Goal: Task Accomplishment & Management: Manage account settings

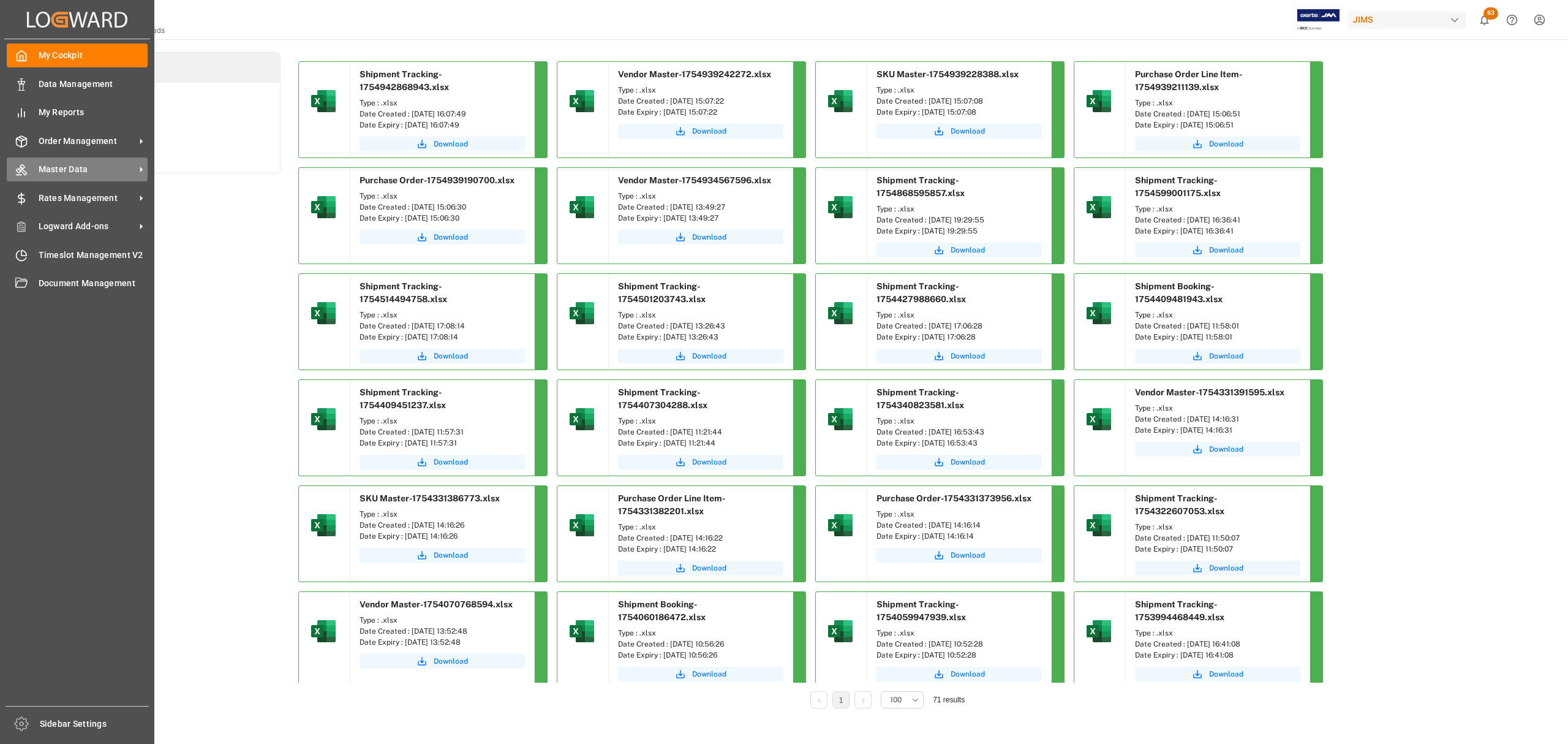
click at [72, 172] on span "Master Data" at bounding box center [87, 169] width 97 height 13
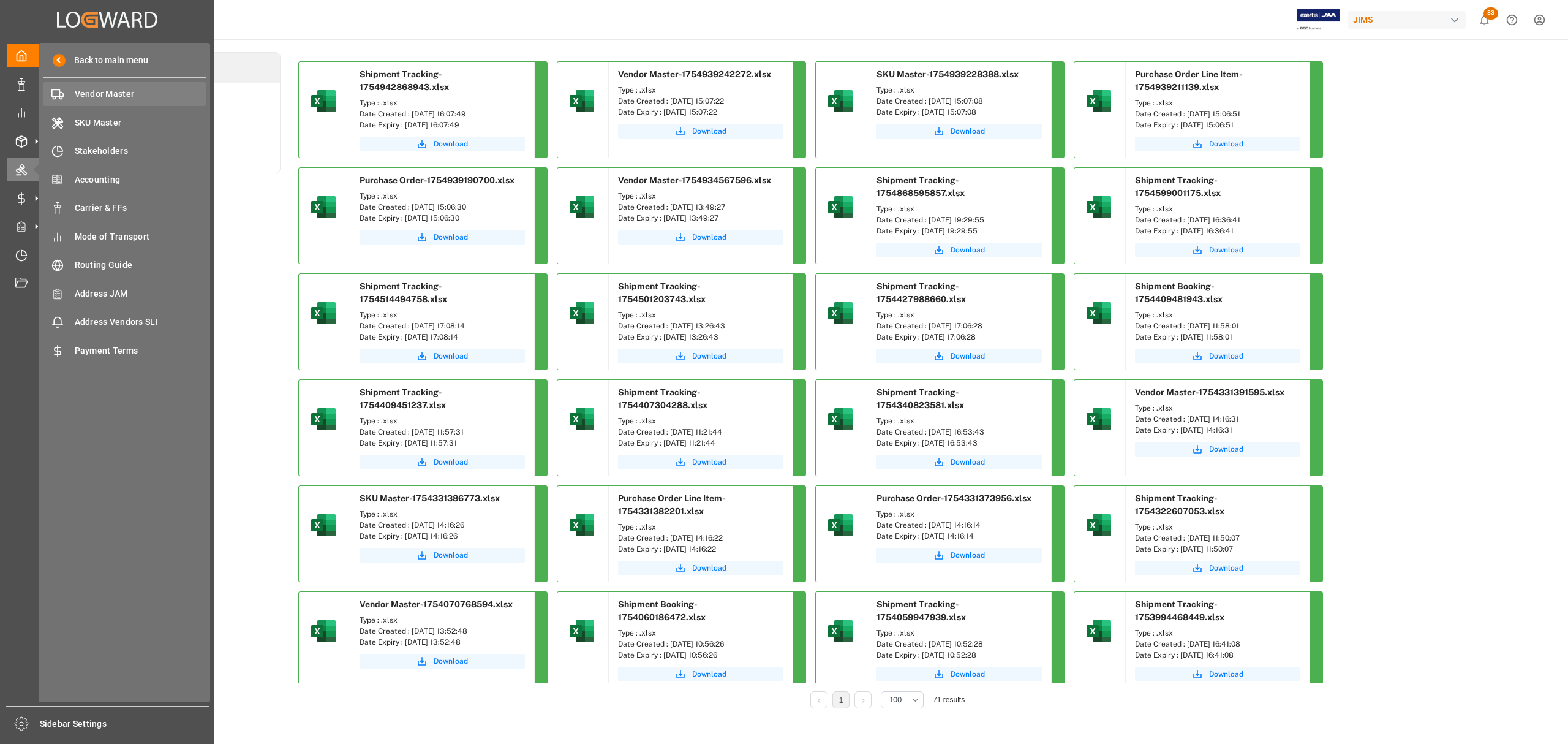
click at [121, 91] on span "Vendor Master" at bounding box center [141, 94] width 132 height 13
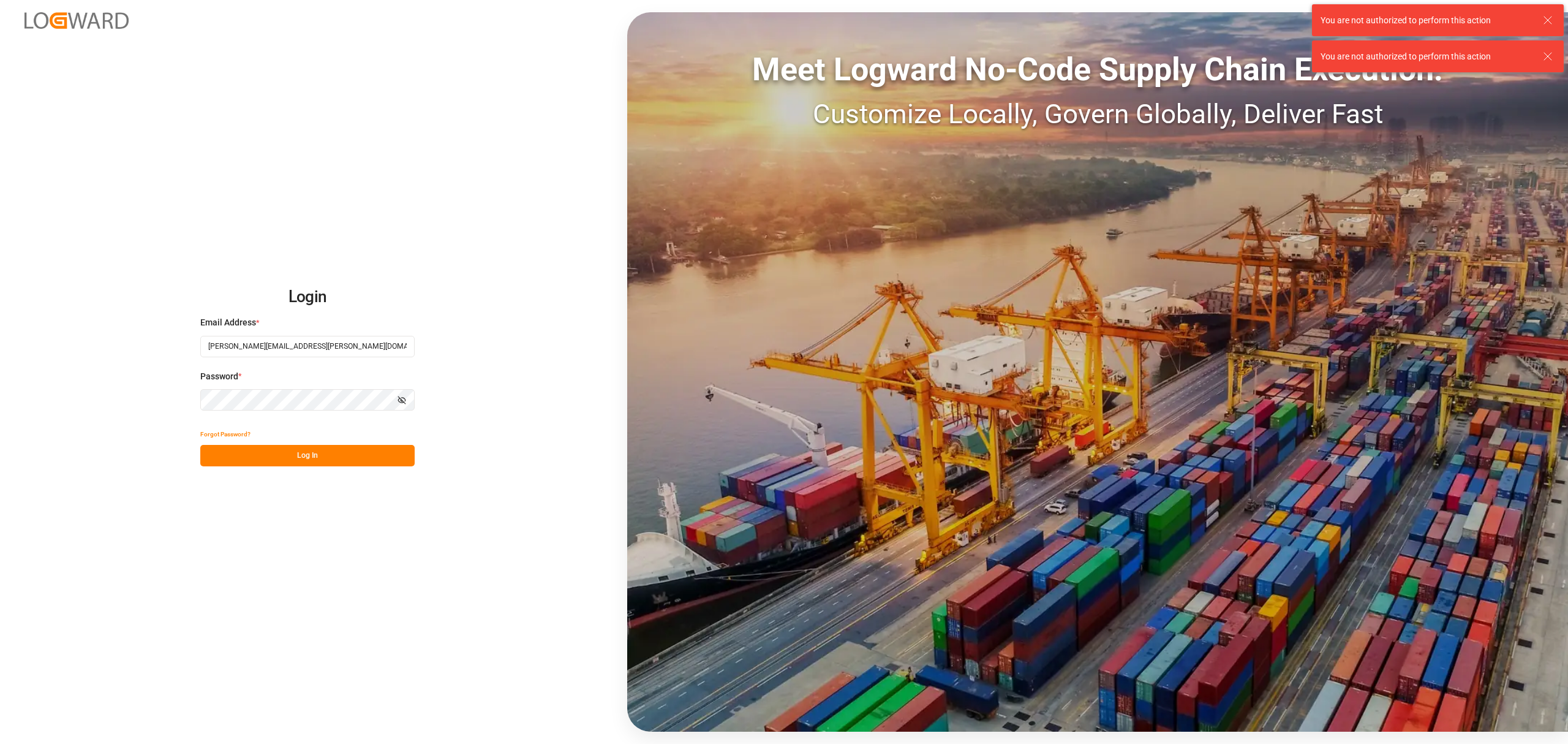
click at [335, 457] on button "Log In" at bounding box center [307, 456] width 214 height 22
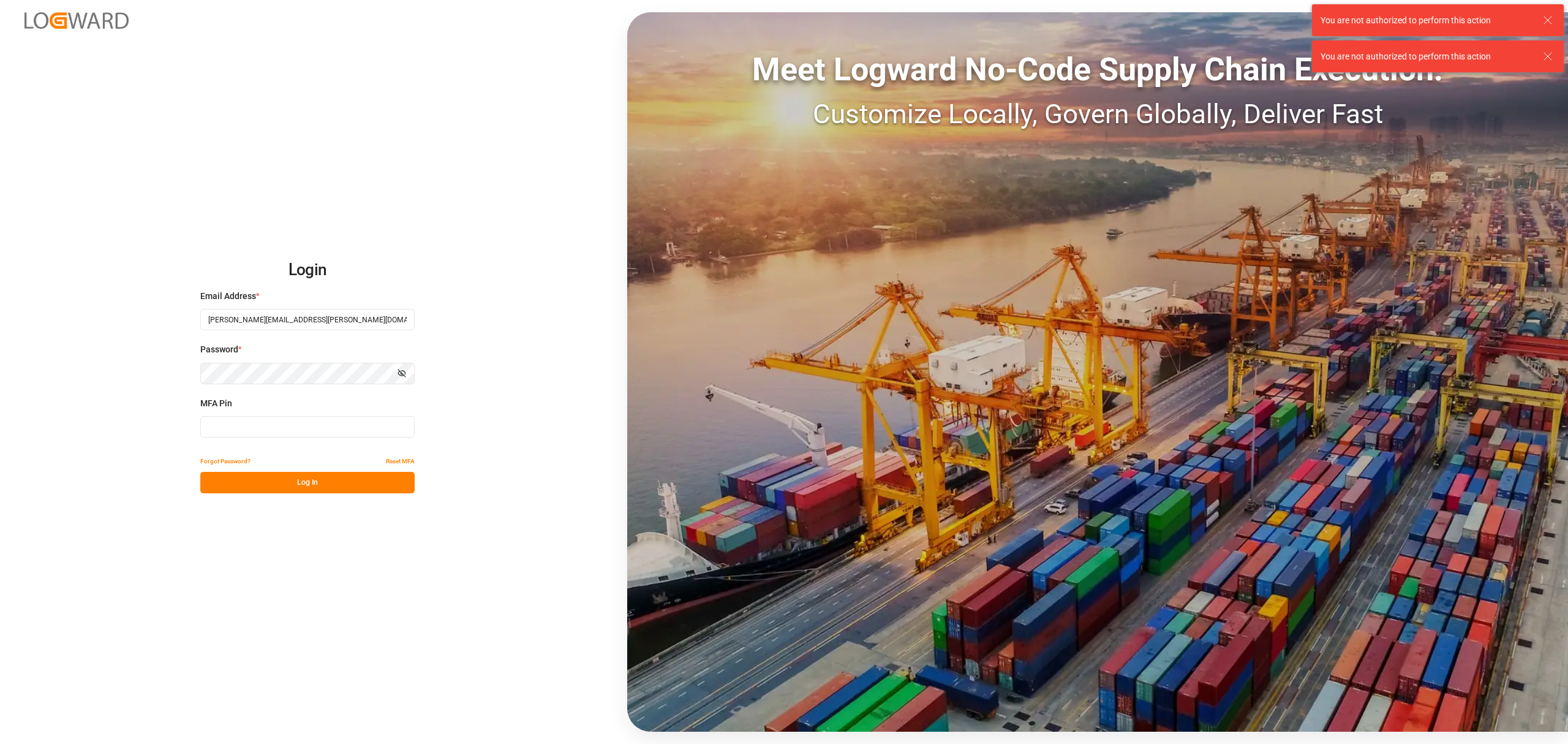
click at [331, 432] on input at bounding box center [307, 427] width 214 height 22
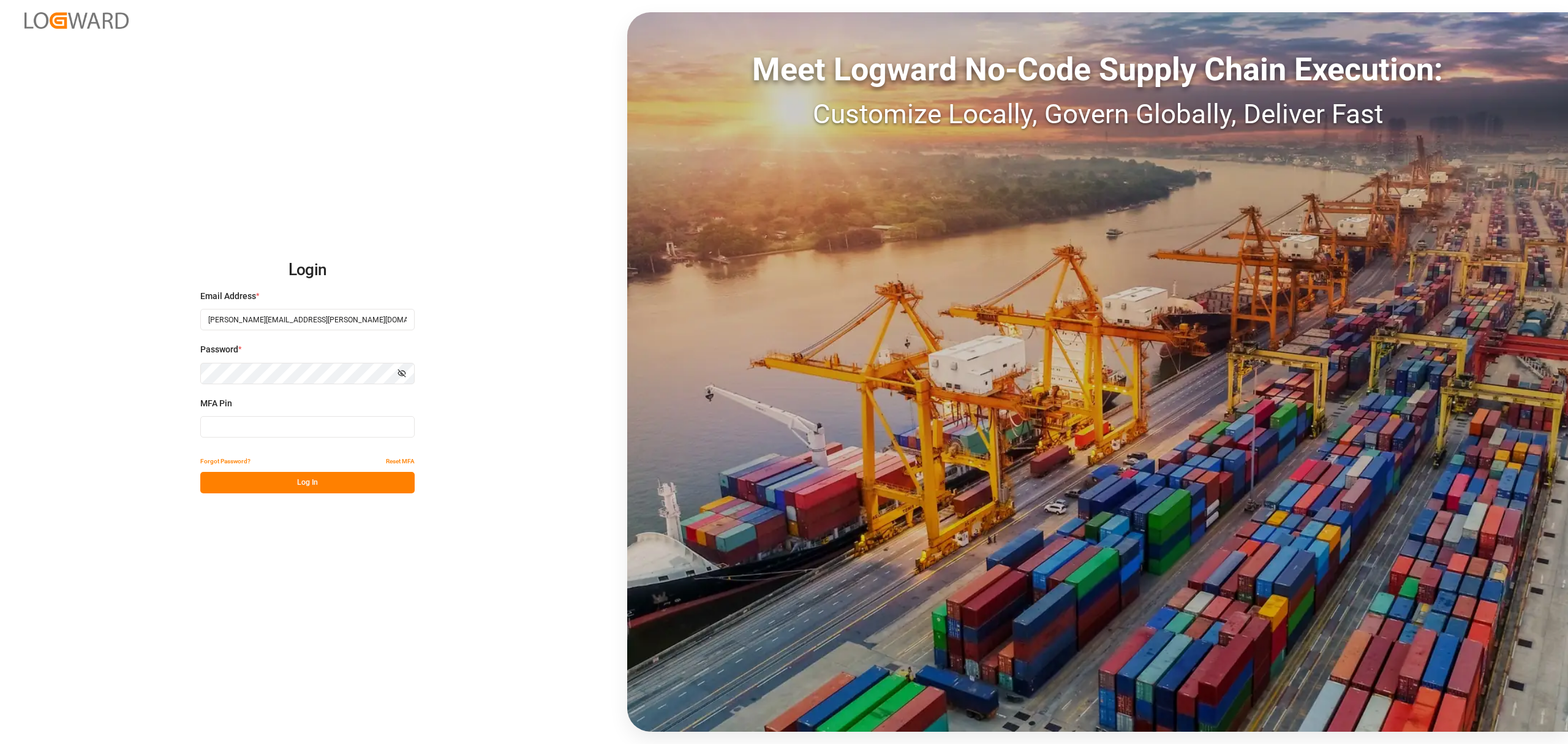
click at [316, 429] on input at bounding box center [307, 427] width 214 height 22
type input "1"
type input "437428"
click at [288, 492] on button "Log In" at bounding box center [307, 483] width 214 height 22
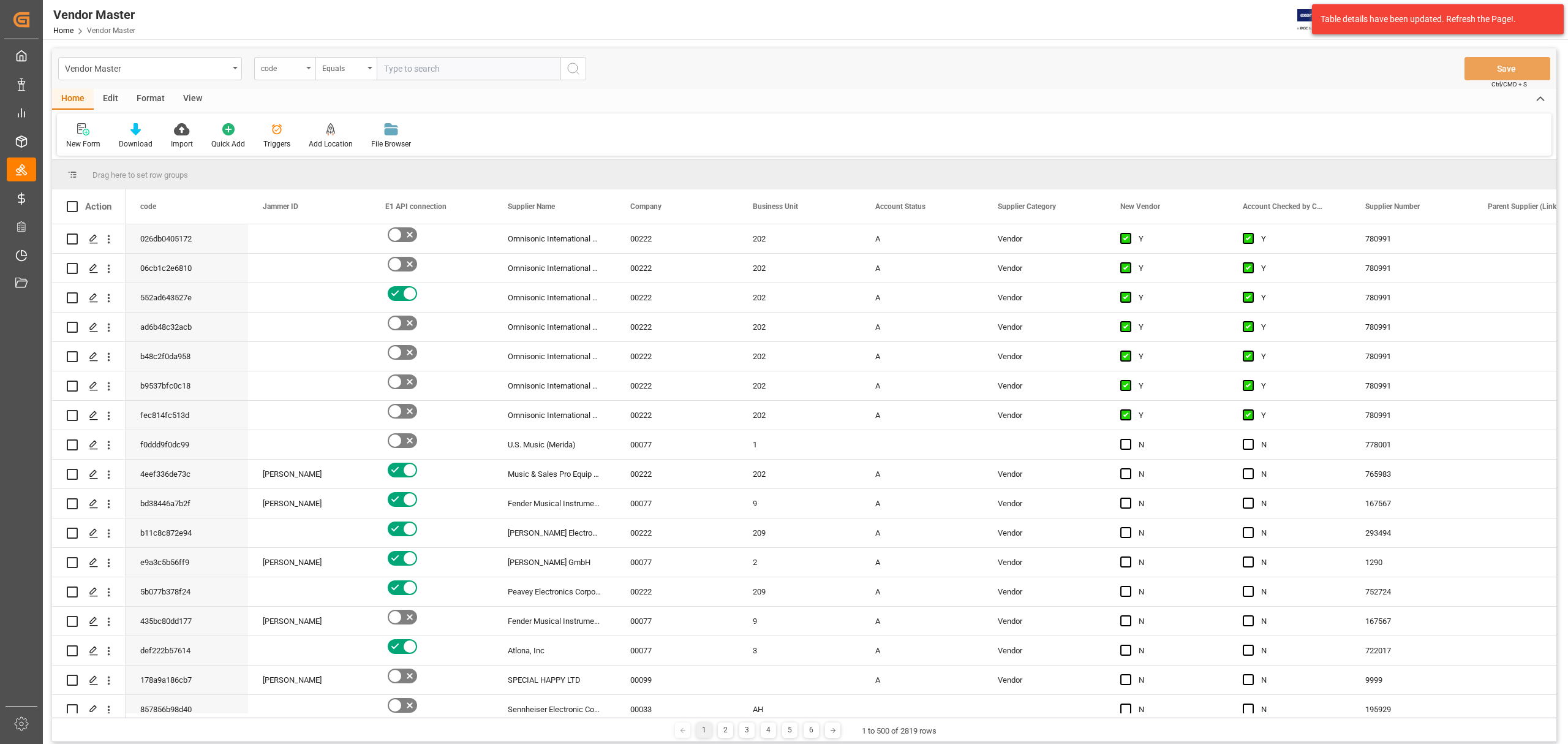
click at [302, 70] on div "code" at bounding box center [282, 67] width 42 height 14
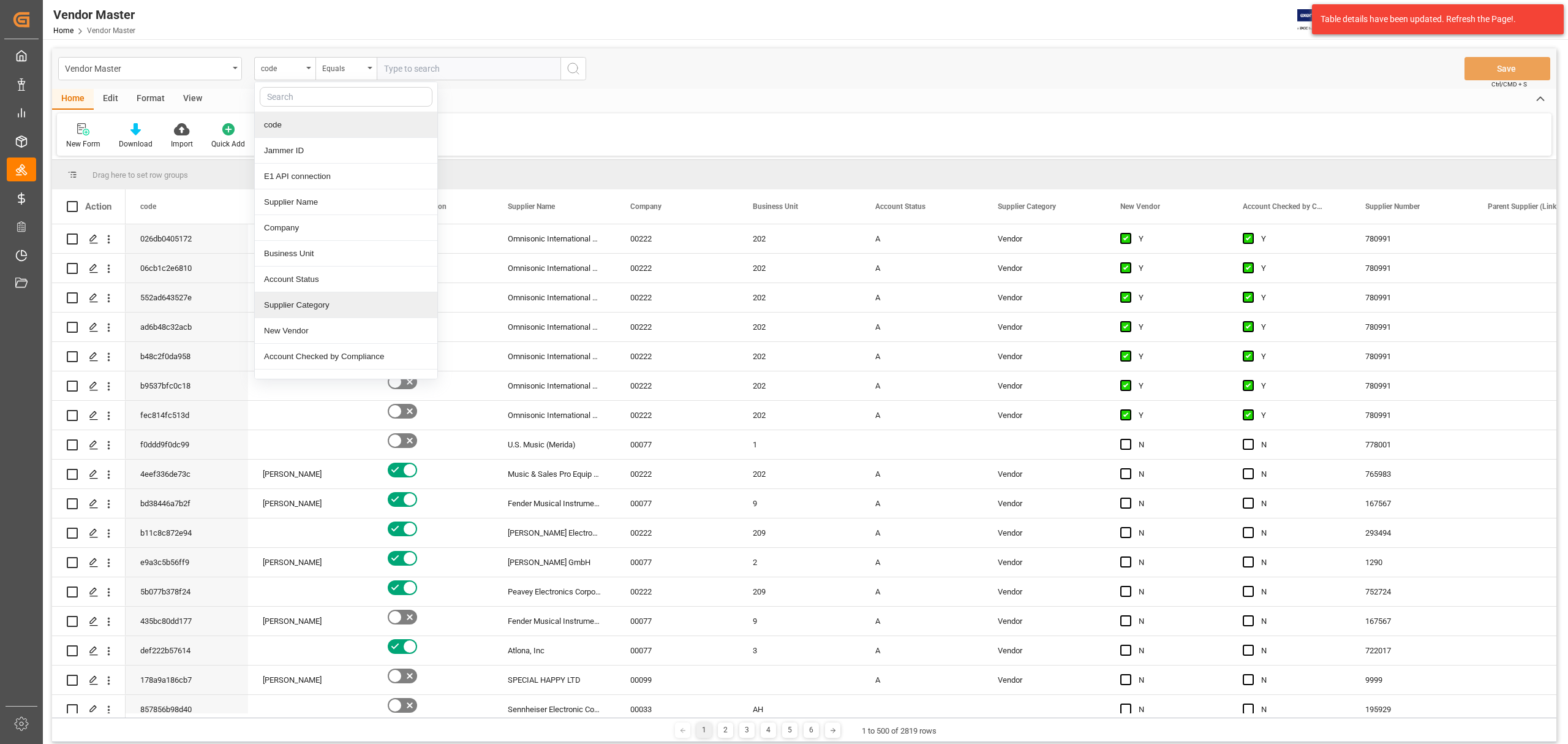
scroll to position [81, 0]
click at [337, 309] on div "Supplier Number" at bounding box center [346, 301] width 183 height 26
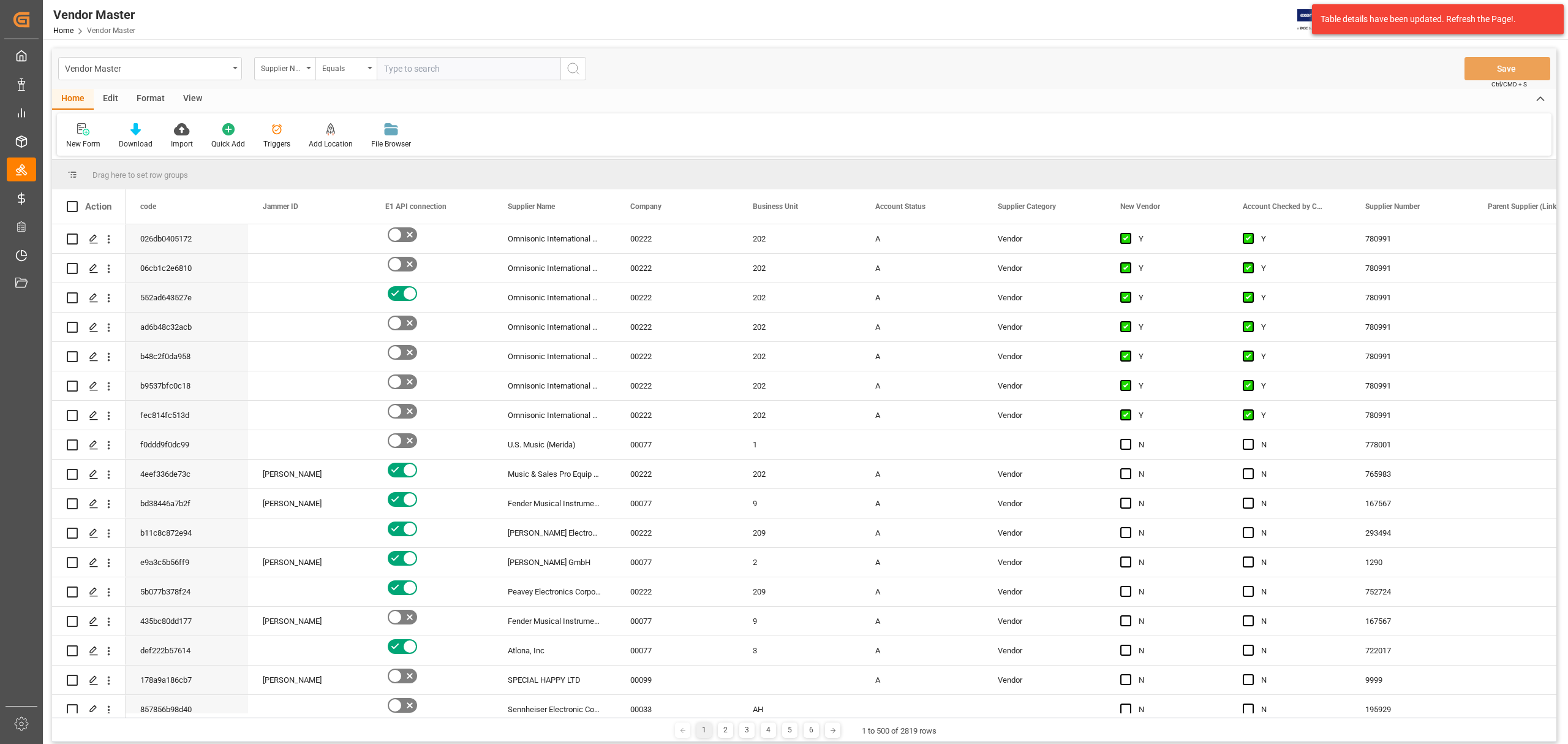
click at [422, 62] on input "text" at bounding box center [469, 68] width 184 height 23
paste input "234299"
type input "234299"
click at [576, 64] on circle "search button" at bounding box center [573, 68] width 9 height 9
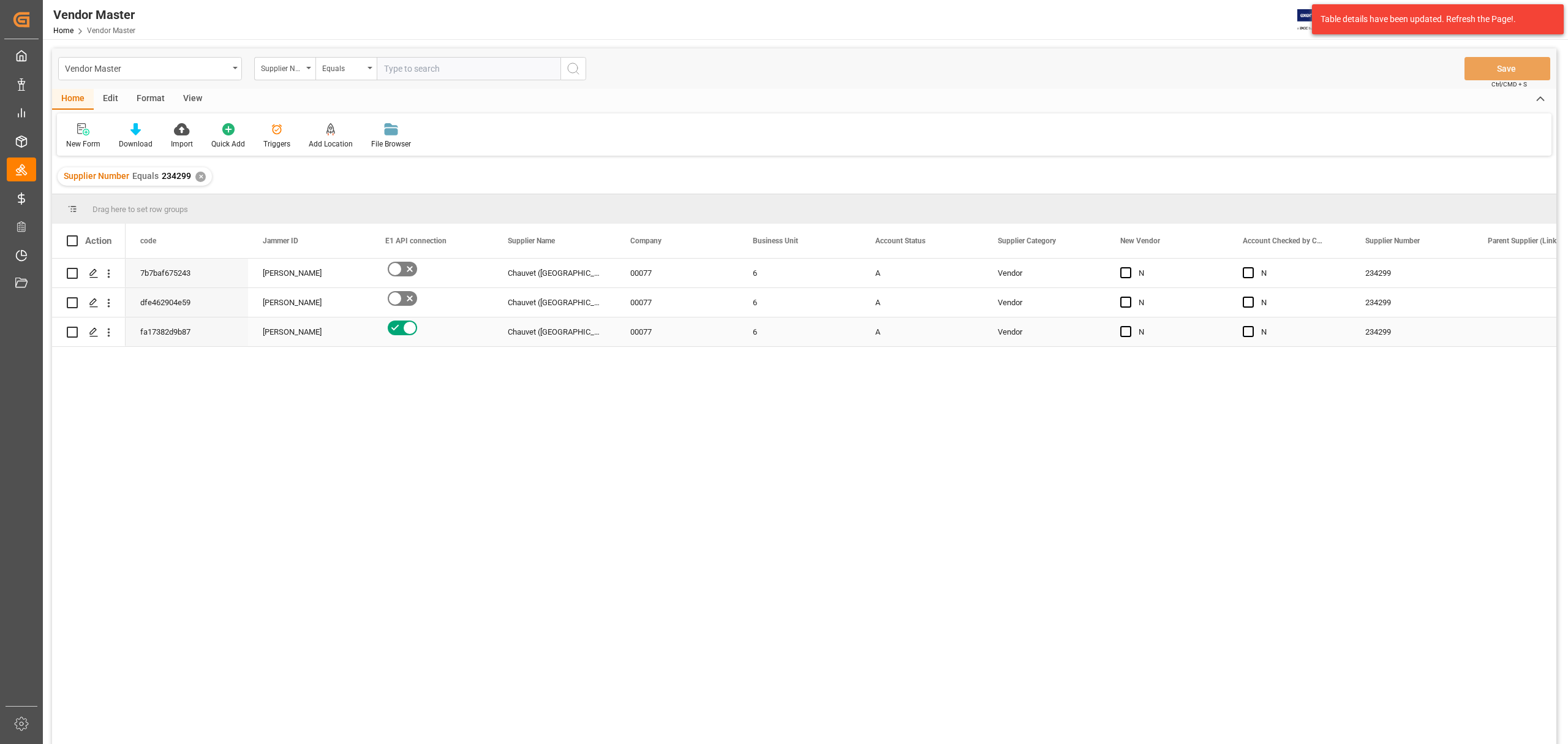
click at [878, 333] on div "A" at bounding box center [922, 332] width 93 height 28
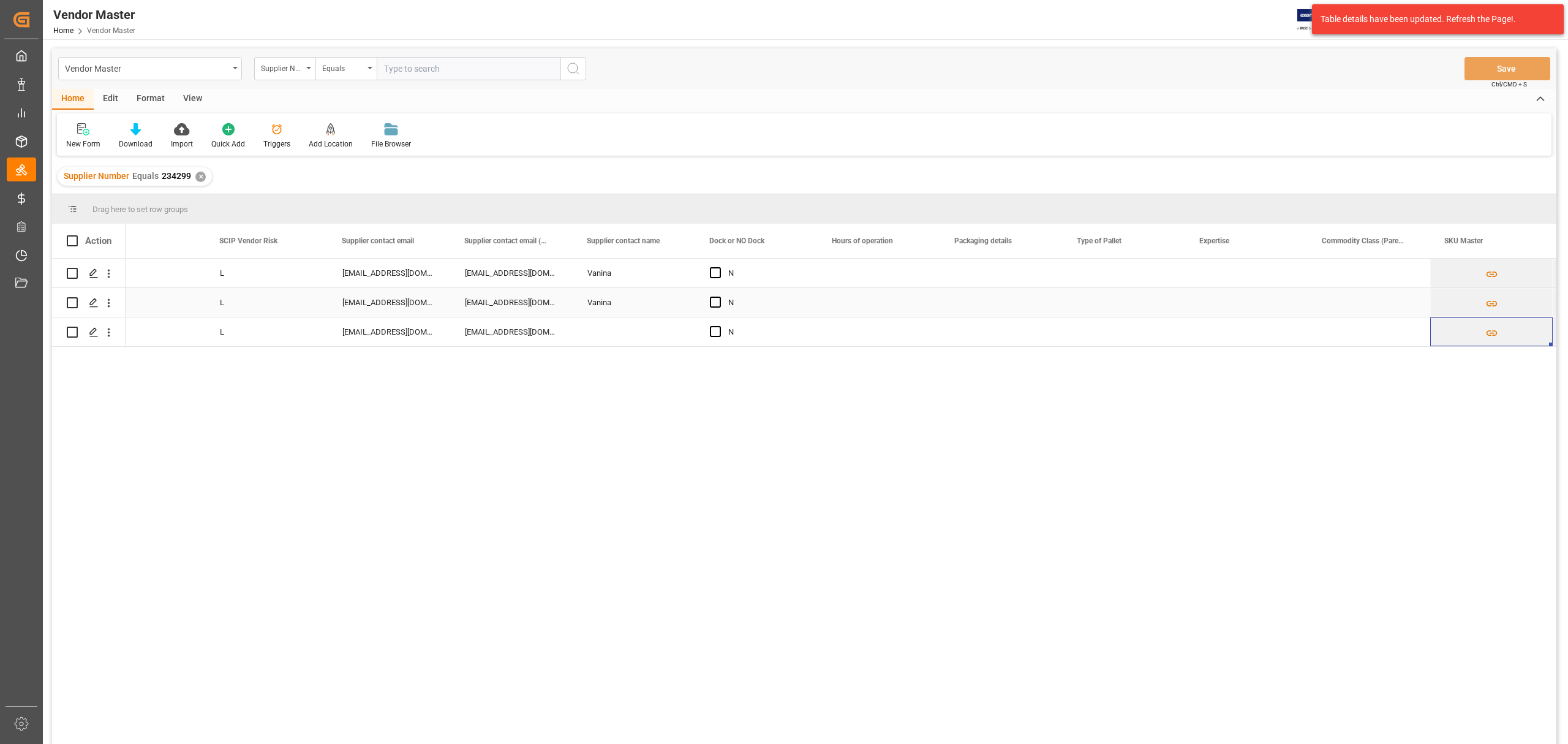
click at [604, 302] on div "Vanina" at bounding box center [634, 302] width 122 height 29
click at [694, 312] on div "Vanina" at bounding box center [634, 302] width 122 height 29
drag, startPoint x: 692, startPoint y: 314, endPoint x: 692, endPoint y: 342, distance: 28.0
click at [873, 329] on div "Press SPACE to select this row." at bounding box center [879, 331] width 122 height 29
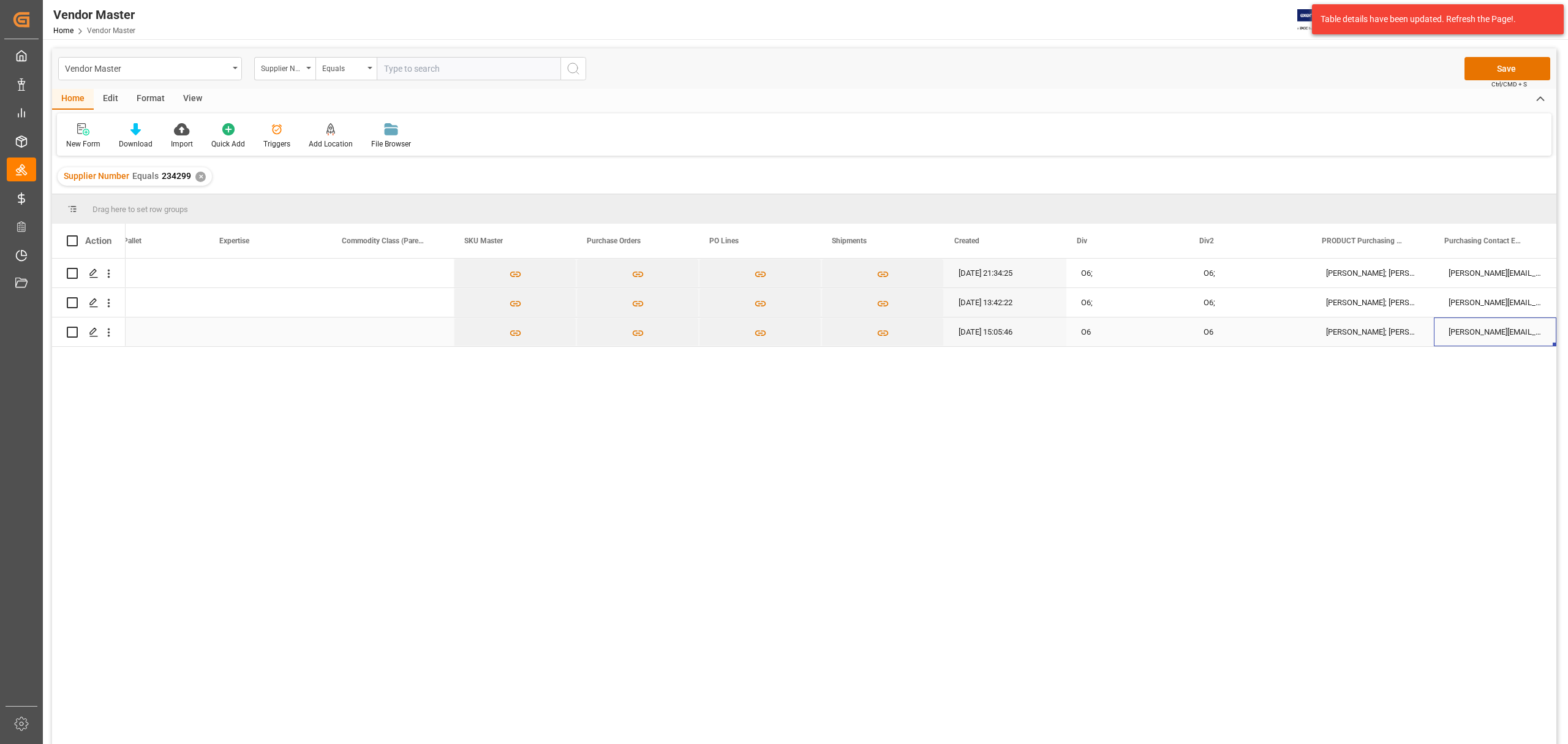
click at [1471, 329] on div "Richard.Fontaine@EriksonPro.com; Connie.Fontanella@EriksonPro.com; Helene.Bleho…" at bounding box center [1495, 331] width 122 height 29
click at [1471, 329] on input "Richard.Fontaine@EriksonPro.com; Connie.Fontanella@EriksonPro.com; Helene.Bleho…" at bounding box center [1495, 325] width 103 height 23
drag, startPoint x: 1471, startPoint y: 329, endPoint x: 1567, endPoint y: 315, distance: 97.0
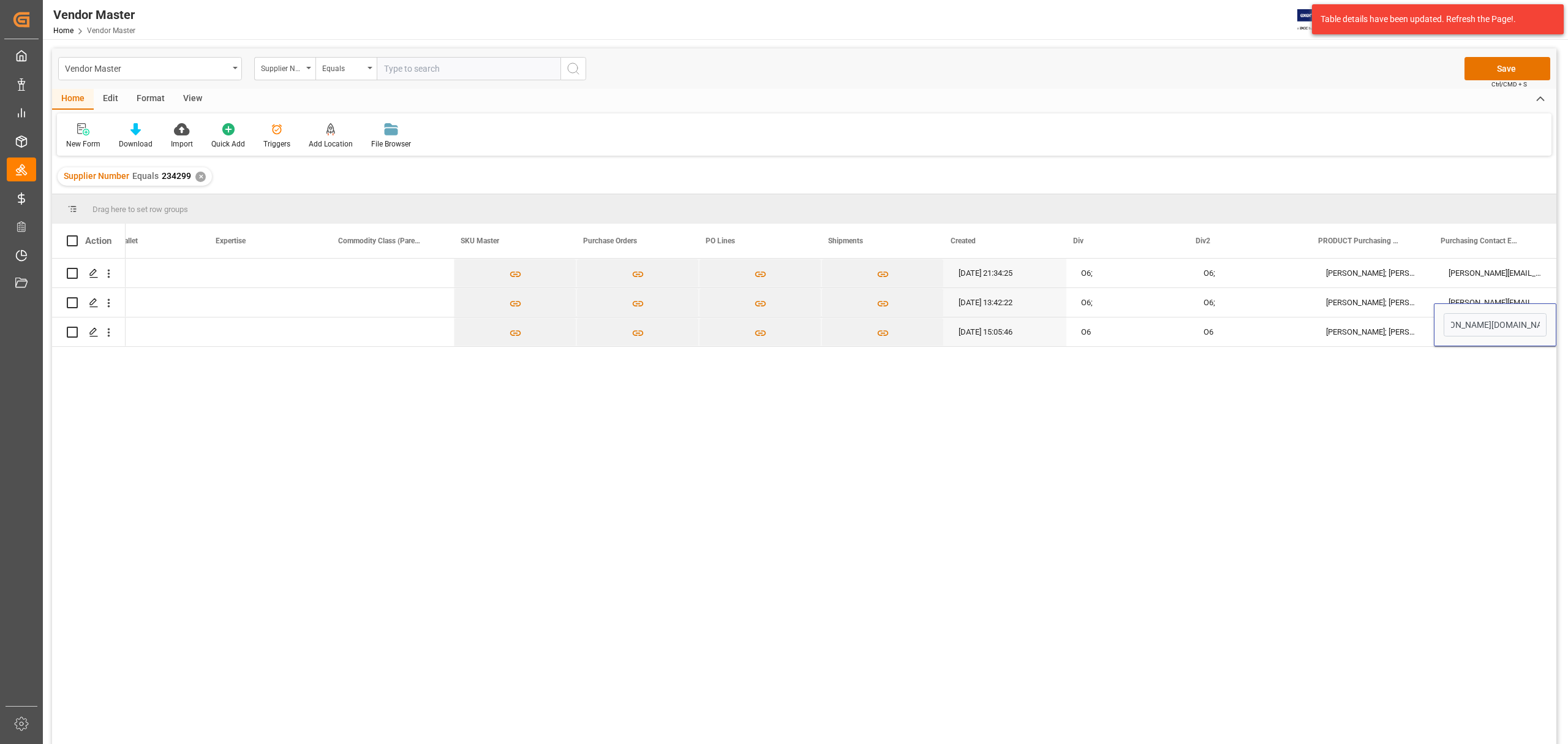
click at [1566, 315] on div "Vendor Master Home Vendor Master JIMS 84 Notifications Only show unread All Wat…" at bounding box center [804, 372] width 1523 height 744
click at [1500, 326] on input "Richard.Fontaine@EriksonPro.com; Connie.Fontanella@EriksonPro.com; Helene.Bleho…" at bounding box center [1495, 325] width 103 height 23
click at [1529, 324] on input "Richard.Fontaine@EriksonPro.com; Connie.Fontanella@EriksonPro.com; Helene.Bleho…" at bounding box center [1495, 325] width 103 height 23
type input "Richard.Fontaine@EriksonPro.com; Connie.Fontanella@EriksonPro.com; Helene.Bleho…"
click at [1481, 323] on input "Richard.Fontaine@EriksonPro.com; Connie.Fontanella@EriksonPro.com; Helene.Bleho…" at bounding box center [1495, 325] width 103 height 23
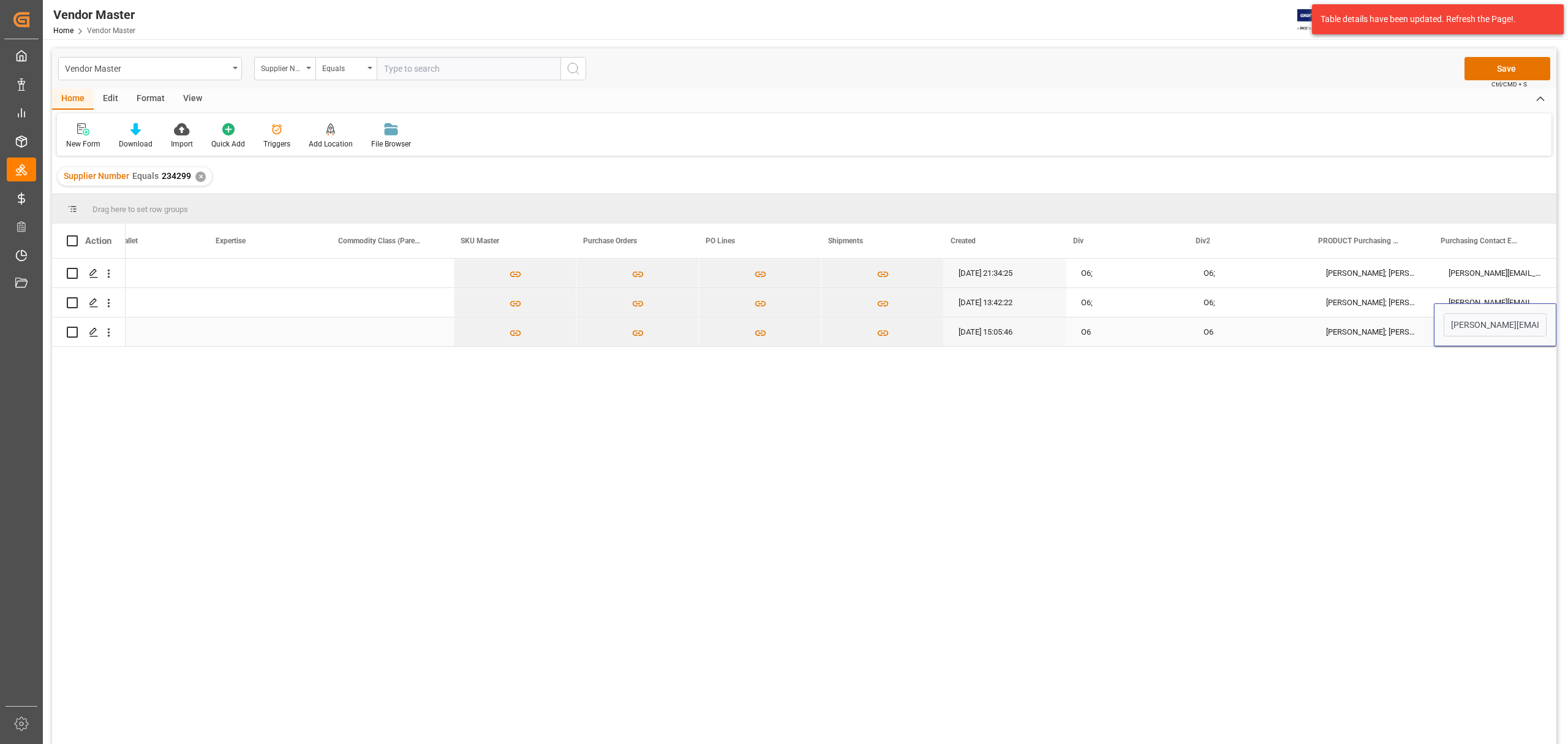
click at [1344, 327] on div "Richard Fontaine; Connie Fontanella; Helene Bleho; Jean-Francois Paquette" at bounding box center [1373, 331] width 122 height 29
click at [1474, 332] on div "Richard.Fontaine@EriksonPro.com; Connie.Fontanella@EriksonPro.com; Helene.Bleho…" at bounding box center [1495, 331] width 122 height 29
drag, startPoint x: 1545, startPoint y: 343, endPoint x: 1529, endPoint y: 276, distance: 68.9
click at [1485, 277] on div "Richard.Fontaine@EriksonPro.com; Connie.Fontanella@EriksonPro.com; Helene.Bleho…" at bounding box center [1495, 273] width 122 height 29
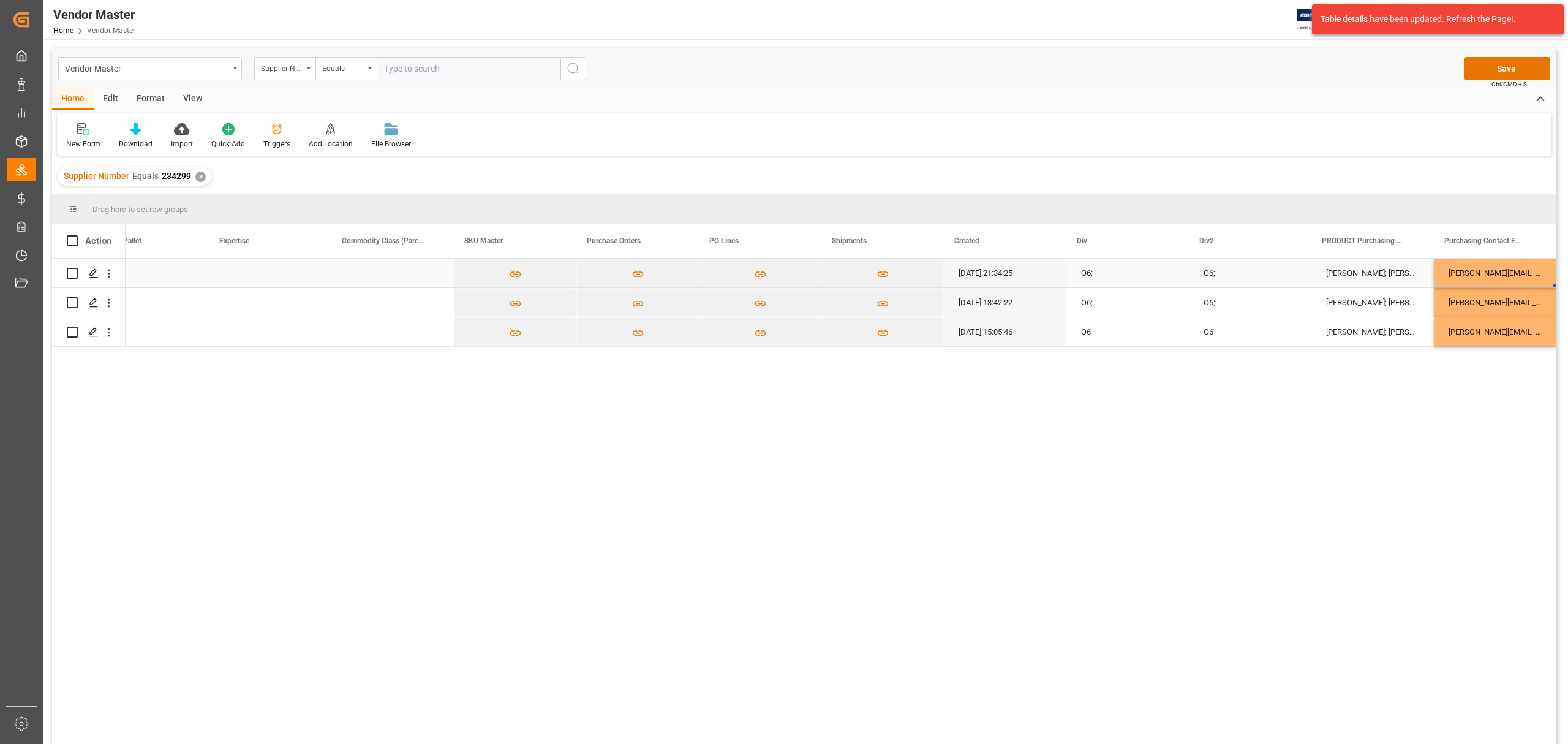
click at [1485, 277] on div "Richard.Fontaine@EriksonPro.com; Connie.Fontanella@EriksonPro.com; Helene.Bleho…" at bounding box center [1495, 273] width 122 height 29
click at [1494, 277] on input "Richard.Fontaine@EriksonPro.com; Connie.Fontanella@EriksonPro.com; Helene.Bleho…" at bounding box center [1495, 280] width 103 height 23
drag, startPoint x: 1488, startPoint y: 281, endPoint x: 1567, endPoint y: 278, distance: 79.1
click at [1566, 278] on div "Vendor Master Home Vendor Master JIMS 84 Notifications Only show unread All Wat…" at bounding box center [804, 372] width 1523 height 744
click at [1473, 312] on div "Richard.Fontaine@EriksonPro.com; Connie.Fontanella@EriksonPro.com; Helene.Bleho…" at bounding box center [1495, 302] width 122 height 29
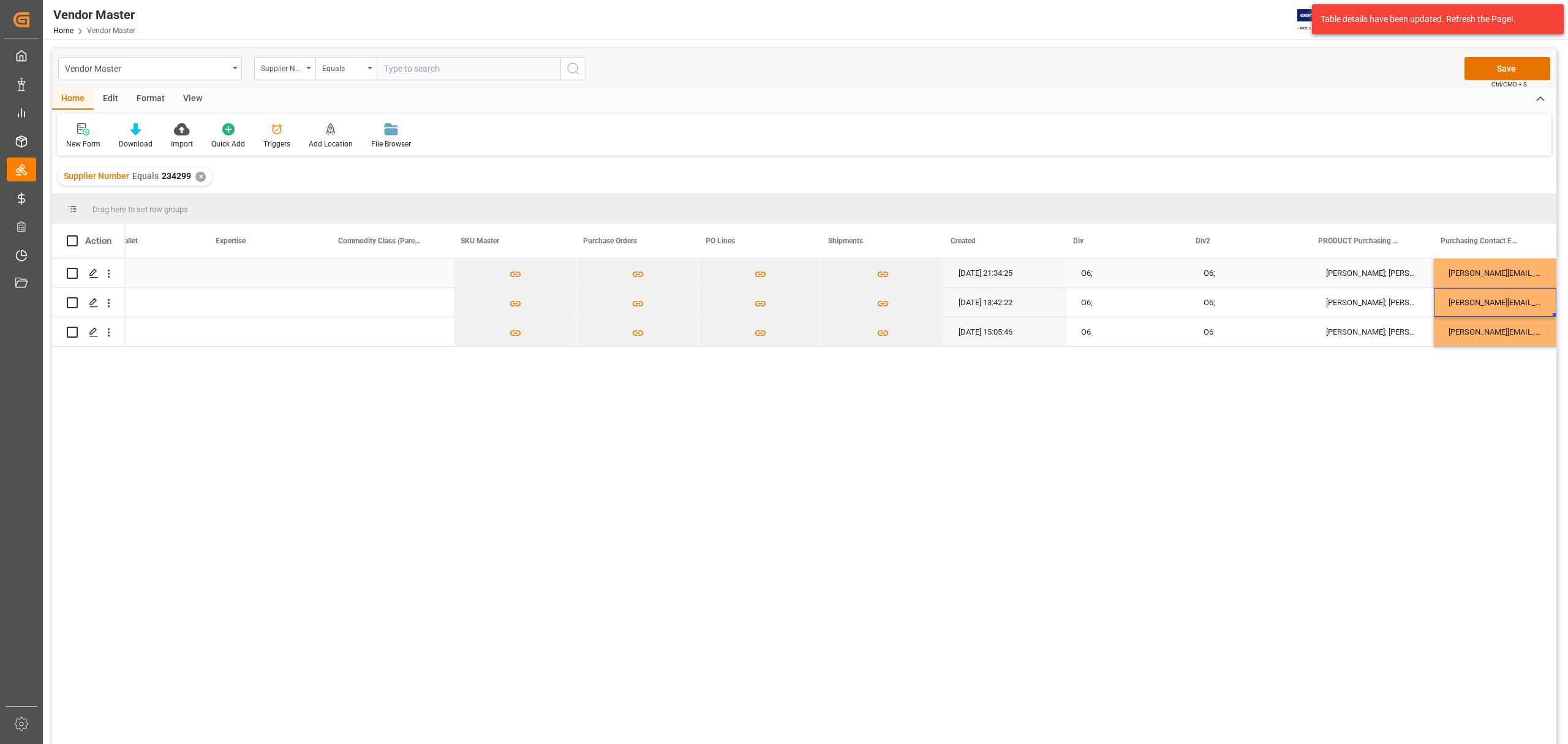
click at [1359, 272] on div "Connie Fontanella; Helene Bleho; Madalene Melo; Jean-Francois Paquette" at bounding box center [1373, 273] width 122 height 29
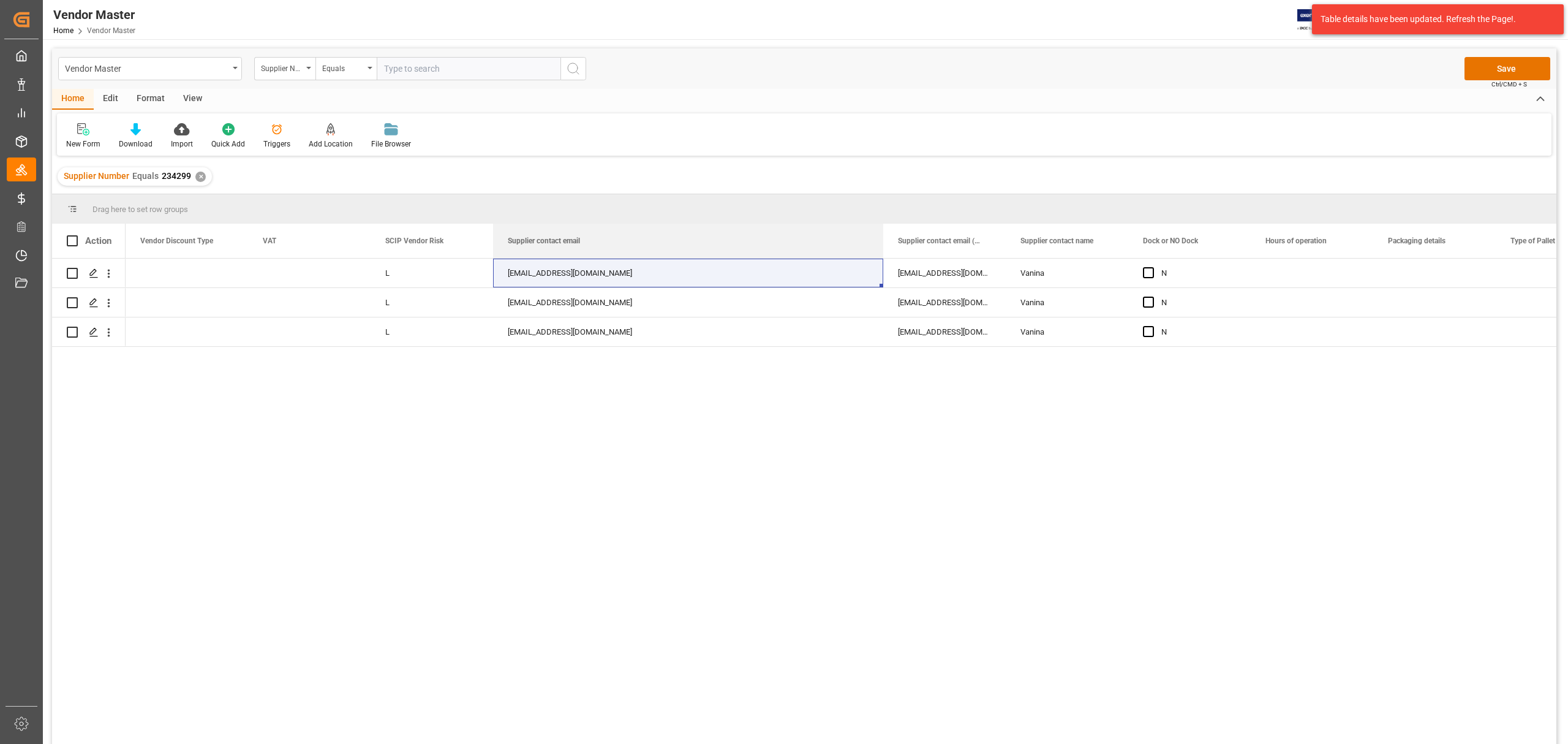
drag, startPoint x: 613, startPoint y: 236, endPoint x: 882, endPoint y: 218, distance: 269.6
click at [882, 218] on div "Drag here to set row groups Drag here to set column labels Action Packaging det…" at bounding box center [804, 473] width 1504 height 557
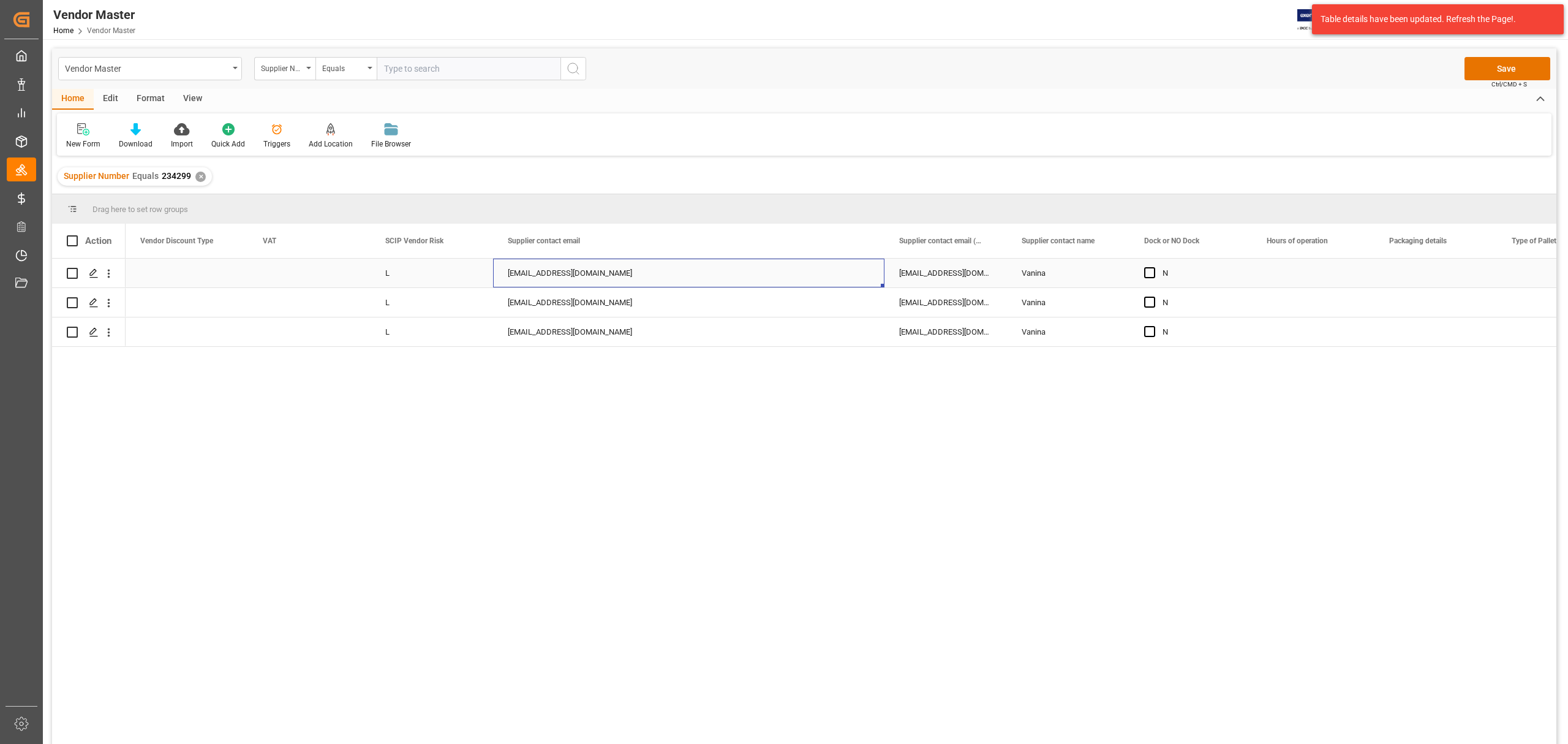
click at [669, 271] on div "usintl@chauvetlighting.com" at bounding box center [688, 273] width 391 height 29
click at [668, 281] on input "usintl@chauvetlighting.com" at bounding box center [689, 280] width 372 height 23
click at [636, 309] on div "usintl@chauvetlighting.com" at bounding box center [688, 302] width 391 height 29
click at [634, 302] on div "usintl@chauvetlighting.com" at bounding box center [688, 302] width 391 height 29
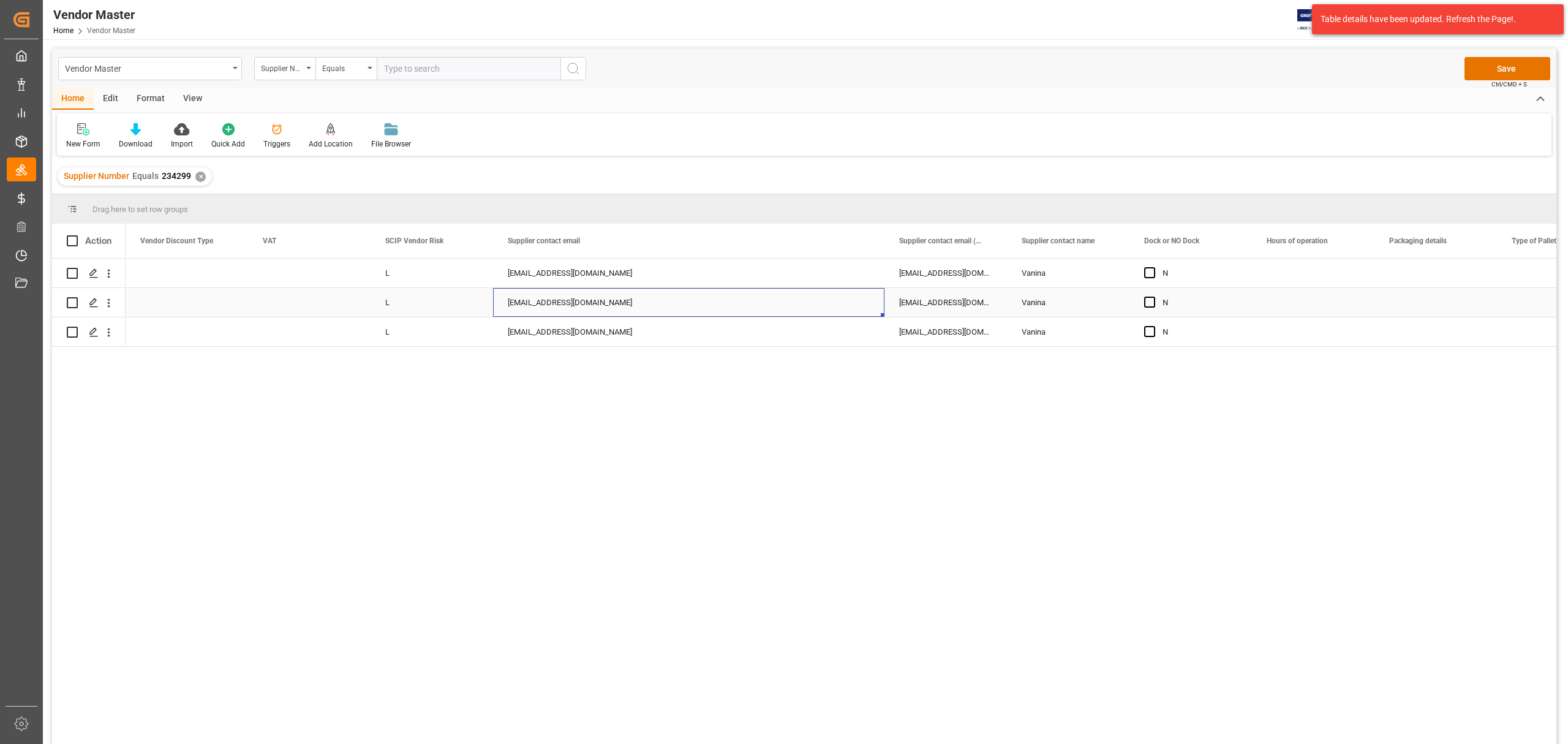
click at [634, 302] on div "usintl@chauvetlighting.com" at bounding box center [688, 302] width 391 height 29
click at [640, 306] on input "usintl@chauvetlighting.com" at bounding box center [689, 309] width 372 height 23
click at [943, 277] on div "jwilliams@chauvetlighting.com" at bounding box center [945, 273] width 122 height 29
click at [944, 275] on div "jwilliams@chauvetlighting.com" at bounding box center [945, 273] width 122 height 29
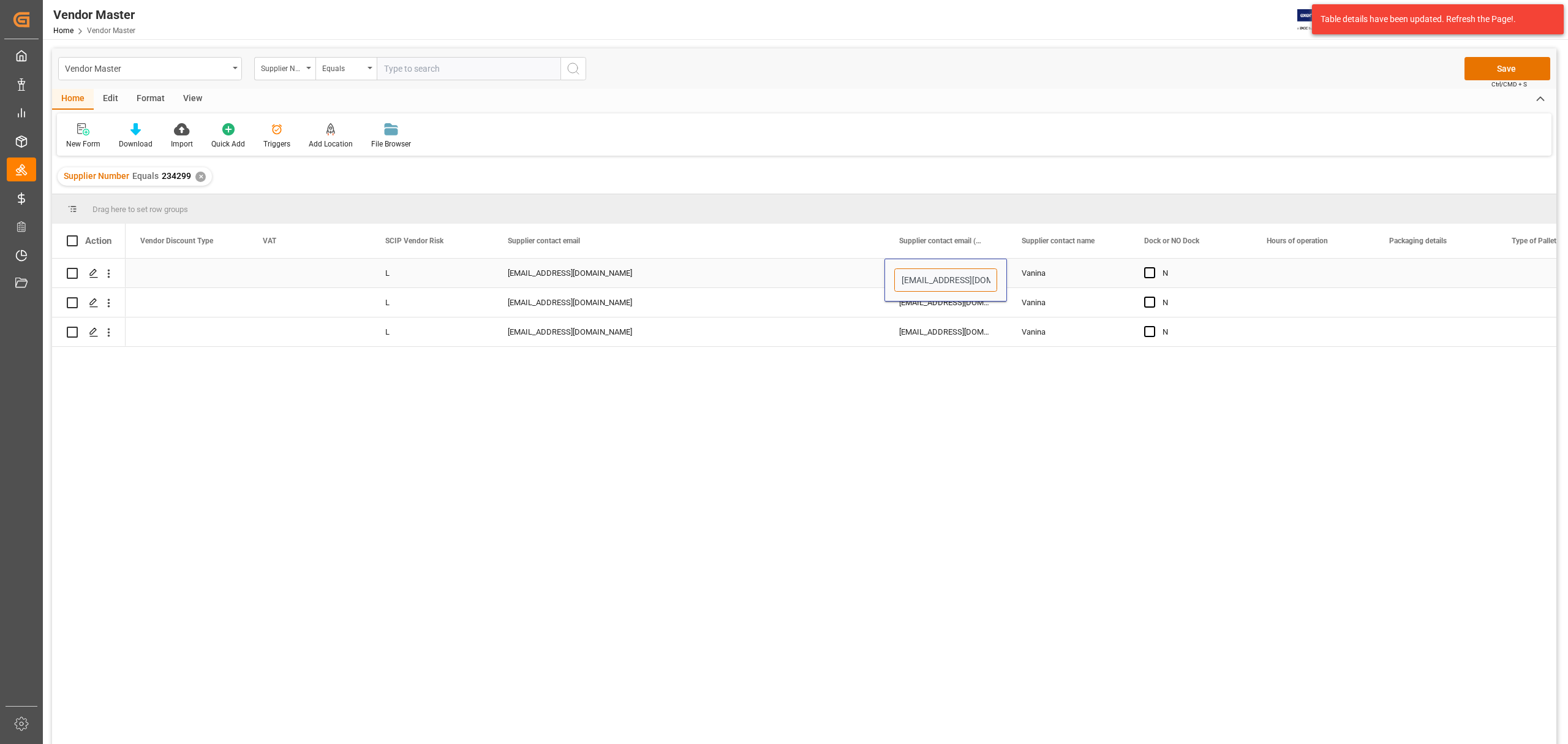
click at [941, 276] on input "jwilliams@chauvetlighting.com" at bounding box center [946, 280] width 103 height 23
drag, startPoint x: 941, startPoint y: 276, endPoint x: 1081, endPoint y: 275, distance: 140.0
click at [955, 321] on div "jwilliams@chauvetlighting.com" at bounding box center [945, 331] width 122 height 29
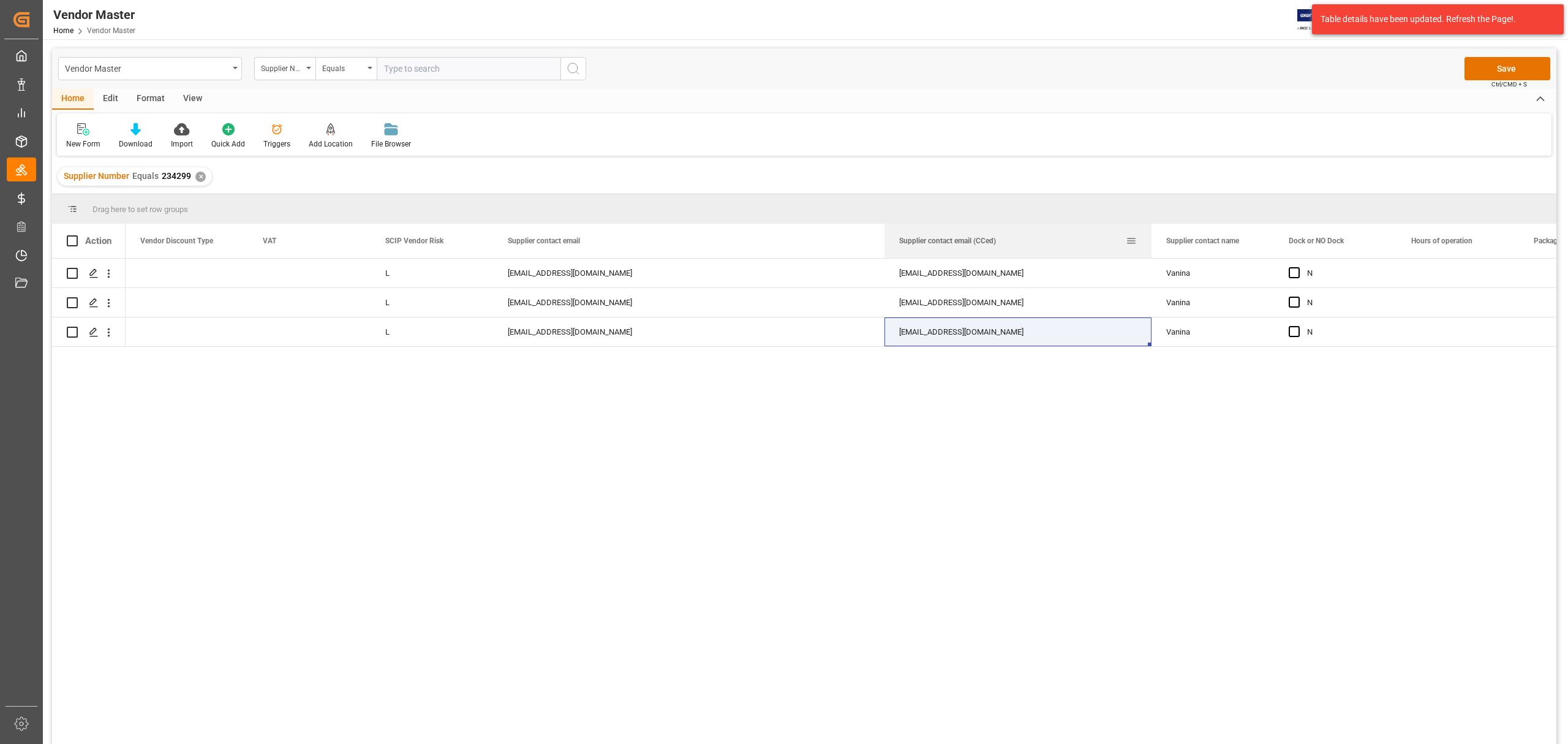
drag, startPoint x: 1005, startPoint y: 237, endPoint x: 1150, endPoint y: 236, distance: 145.0
click at [1150, 236] on div at bounding box center [1151, 241] width 5 height 34
click at [1047, 329] on div "jwilliams@chauvetlighting.com" at bounding box center [1018, 331] width 268 height 29
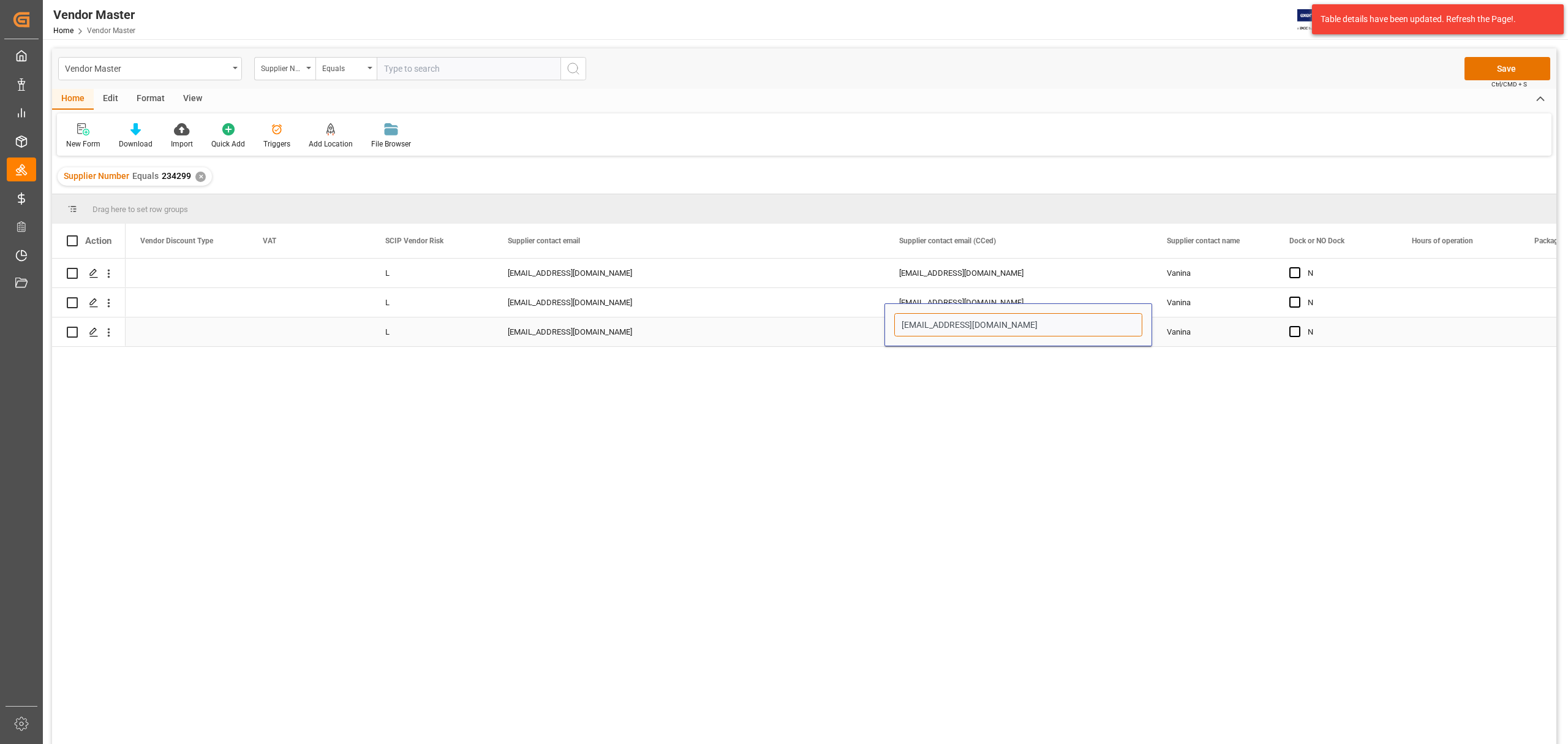
click at [1047, 329] on input "jwilliams@chauvetlighting.com" at bounding box center [1018, 325] width 248 height 23
click at [665, 335] on div "usintl@chauvetlighting.com" at bounding box center [688, 331] width 391 height 29
click at [772, 440] on div "N Vanina jwilliams@chauvetlighting.com usintl@chauvetlighting.com L 02 LTL N Va…" at bounding box center [841, 505] width 1431 height 493
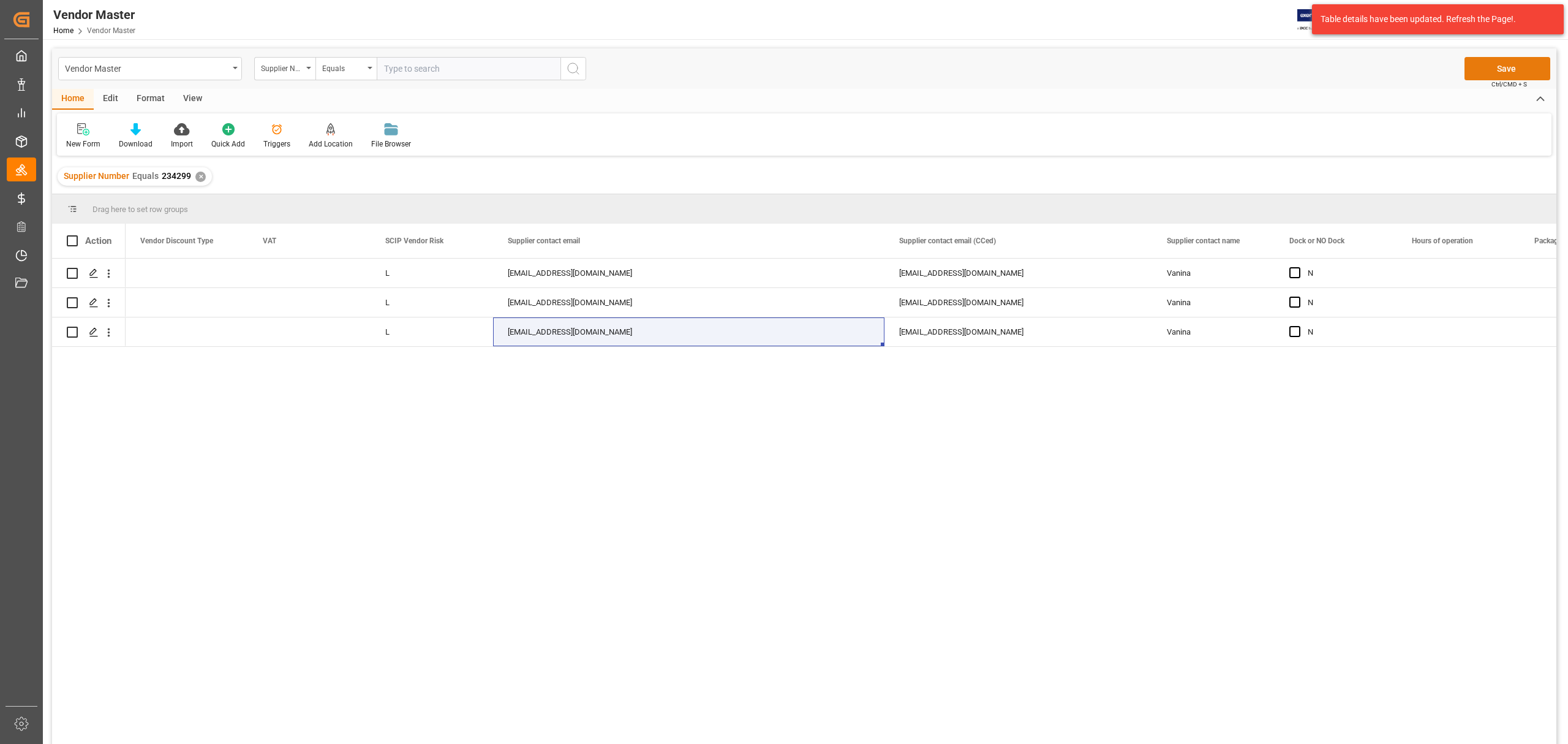
click at [1492, 72] on button "Save" at bounding box center [1507, 68] width 86 height 23
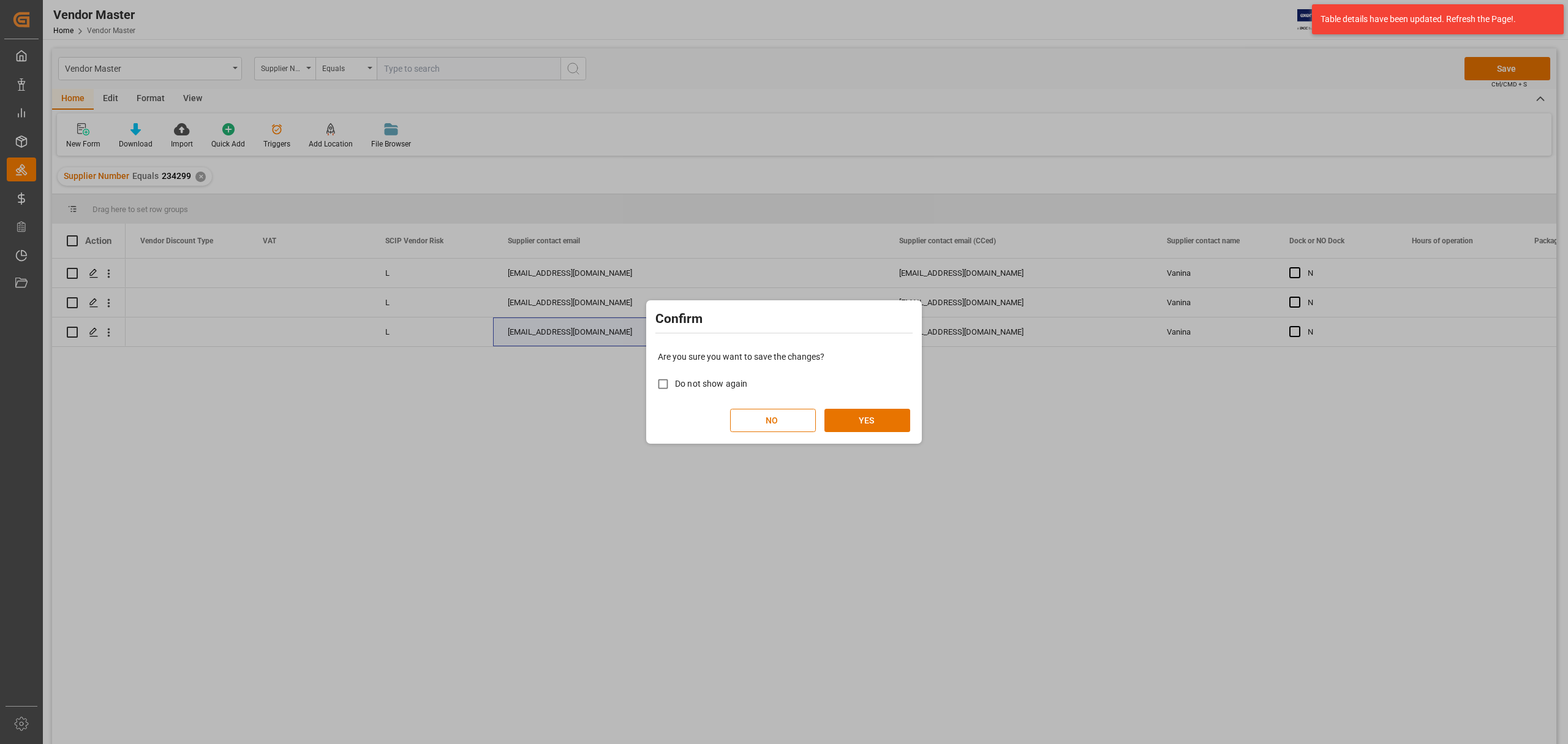
click at [721, 388] on span "Do not show again" at bounding box center [711, 383] width 72 height 9
click at [675, 388] on input "Do not show again" at bounding box center [663, 383] width 24 height 24
checkbox input "true"
click at [888, 420] on button "YES" at bounding box center [867, 420] width 86 height 23
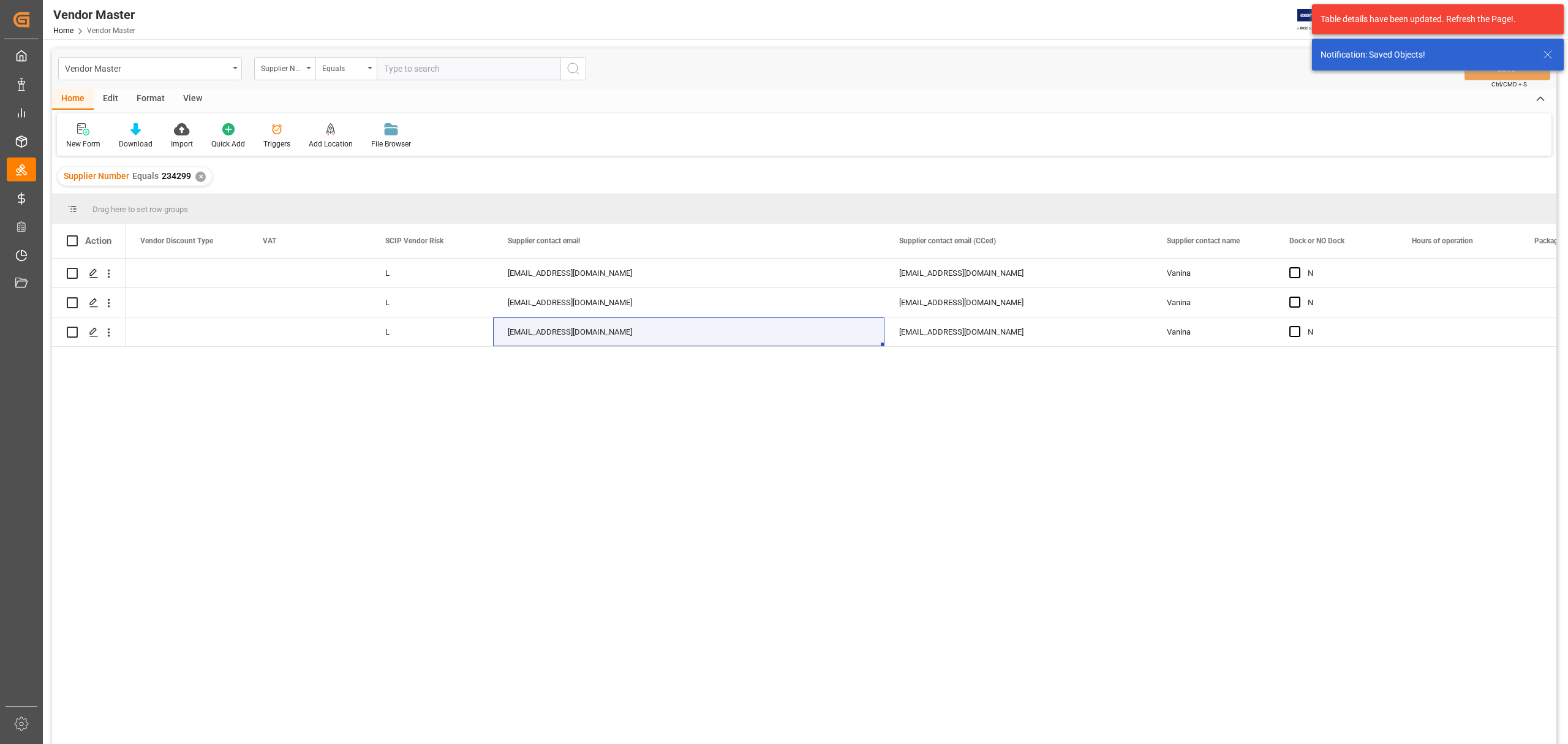
click at [197, 179] on div "✕" at bounding box center [200, 177] width 10 height 10
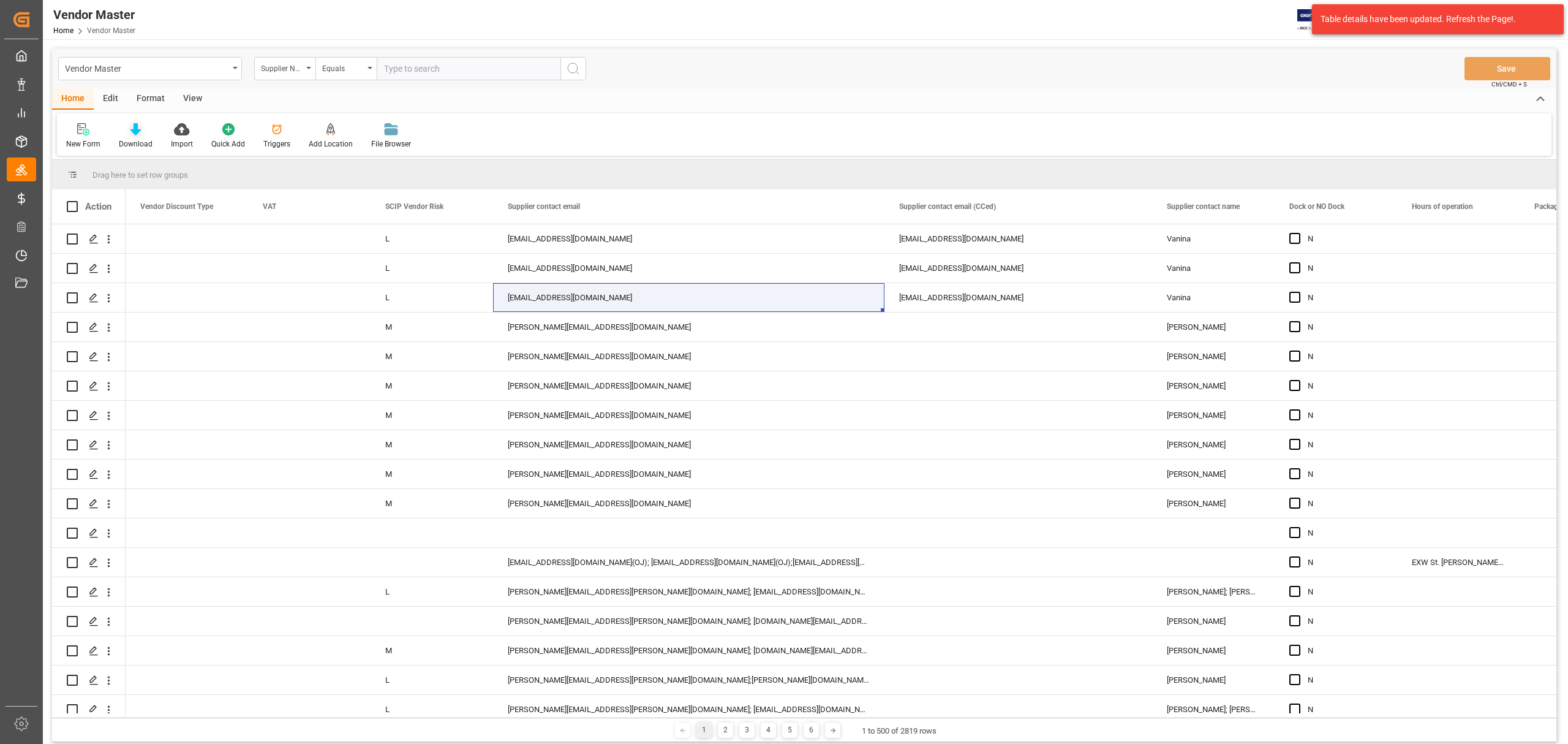
click at [135, 134] on icon at bounding box center [135, 129] width 10 height 12
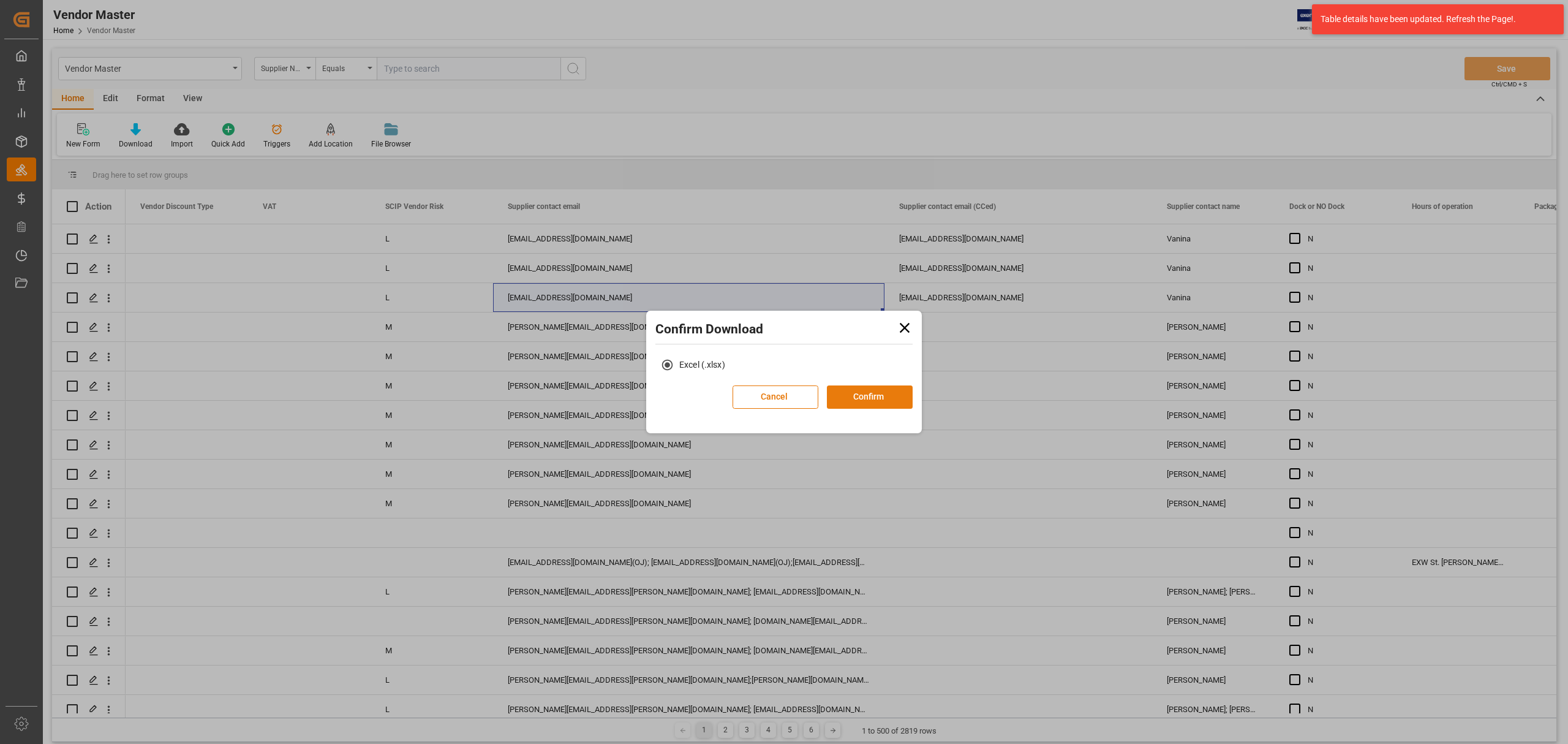
click at [854, 393] on button "Confirm" at bounding box center [870, 397] width 86 height 23
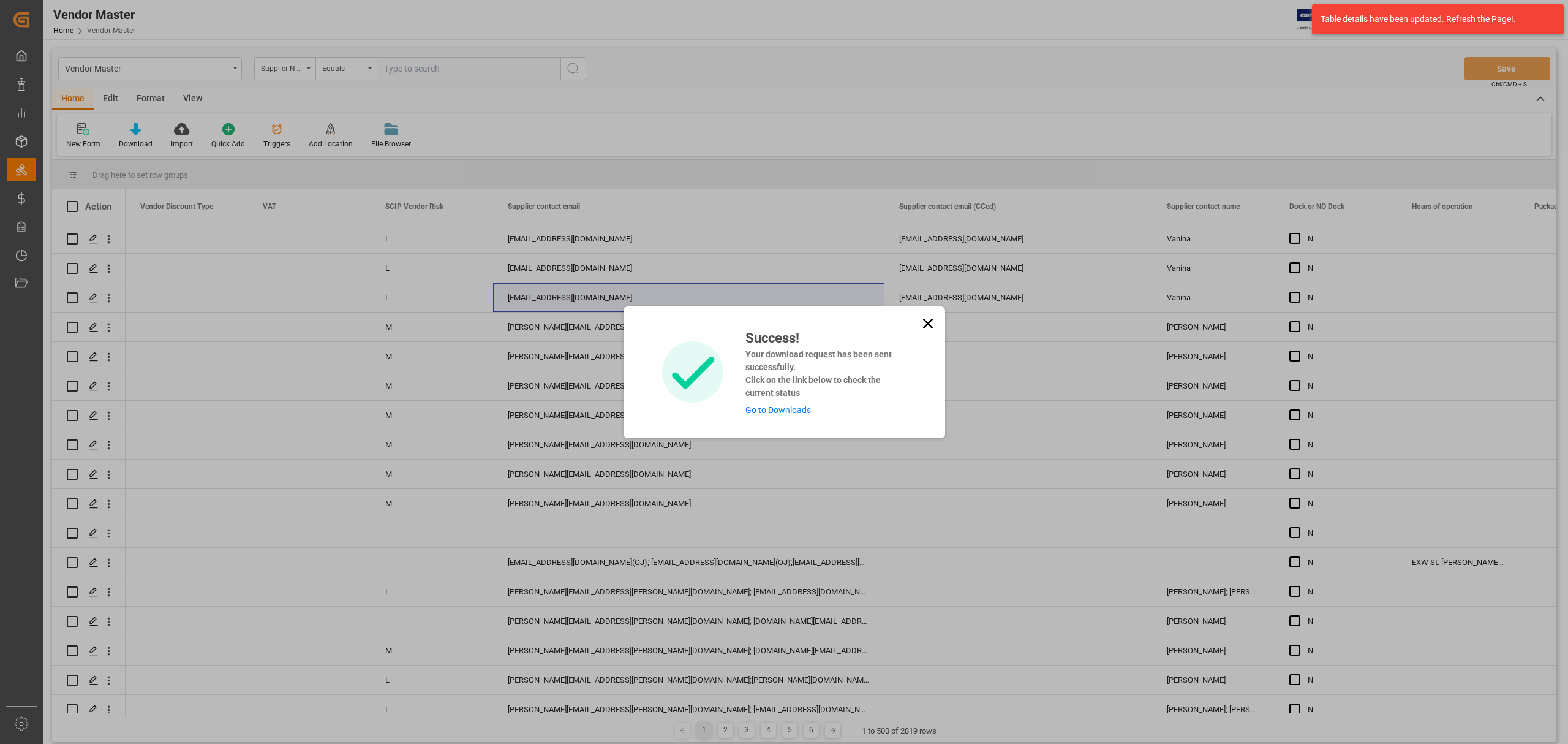
click at [787, 410] on link "Go to Downloads" at bounding box center [778, 410] width 66 height 9
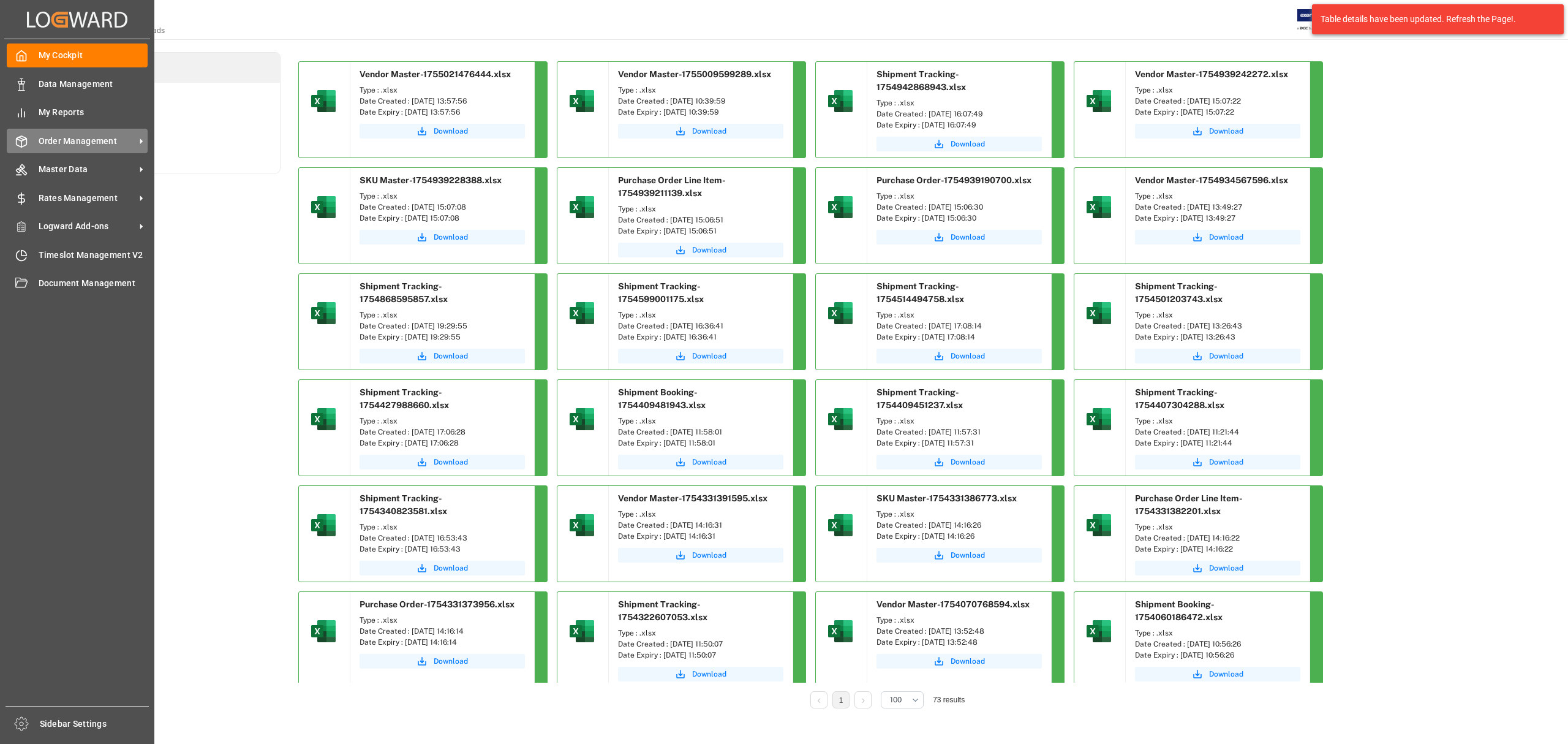
click at [78, 137] on span "Order Management" at bounding box center [87, 141] width 97 height 13
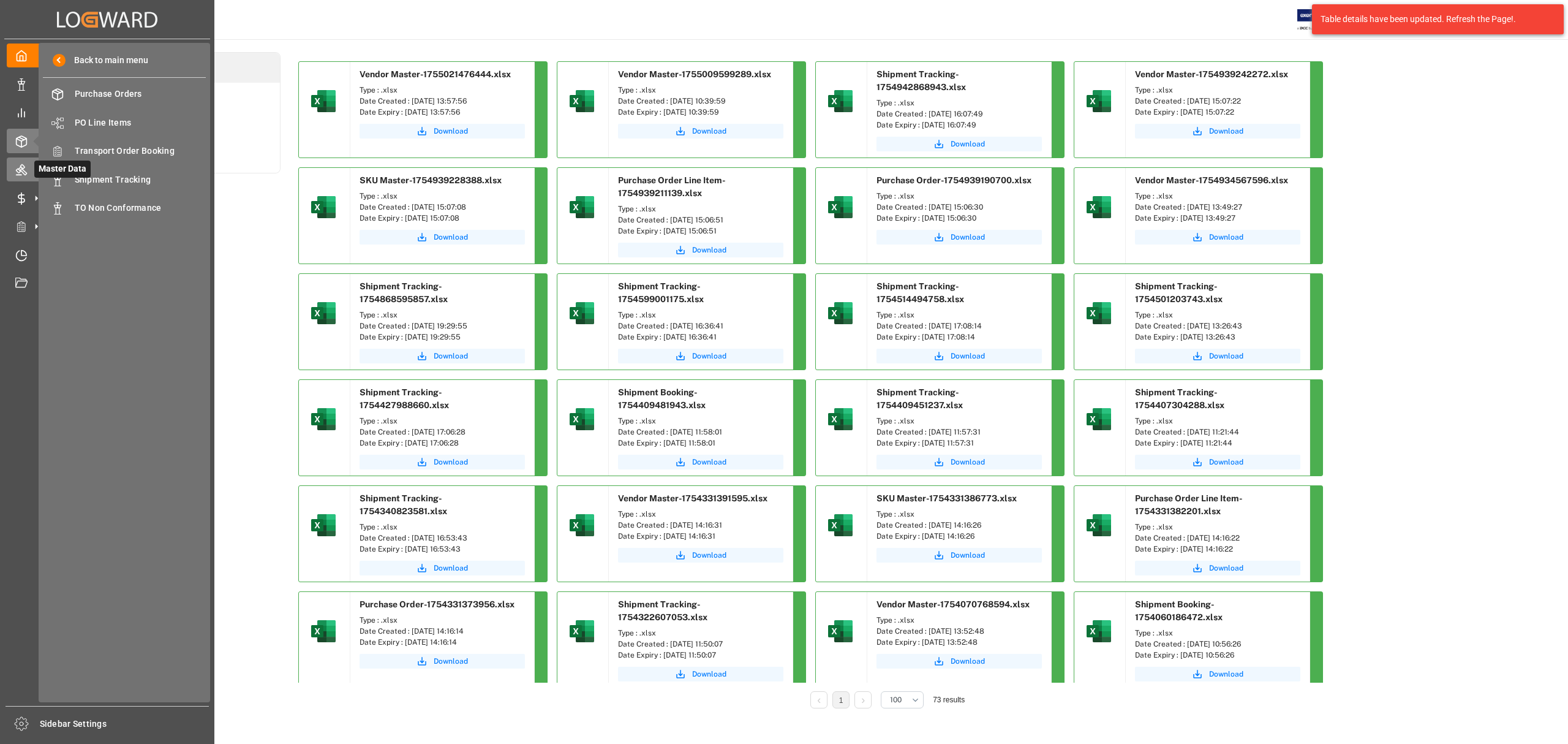
click at [26, 170] on icon at bounding box center [22, 170] width 12 height 12
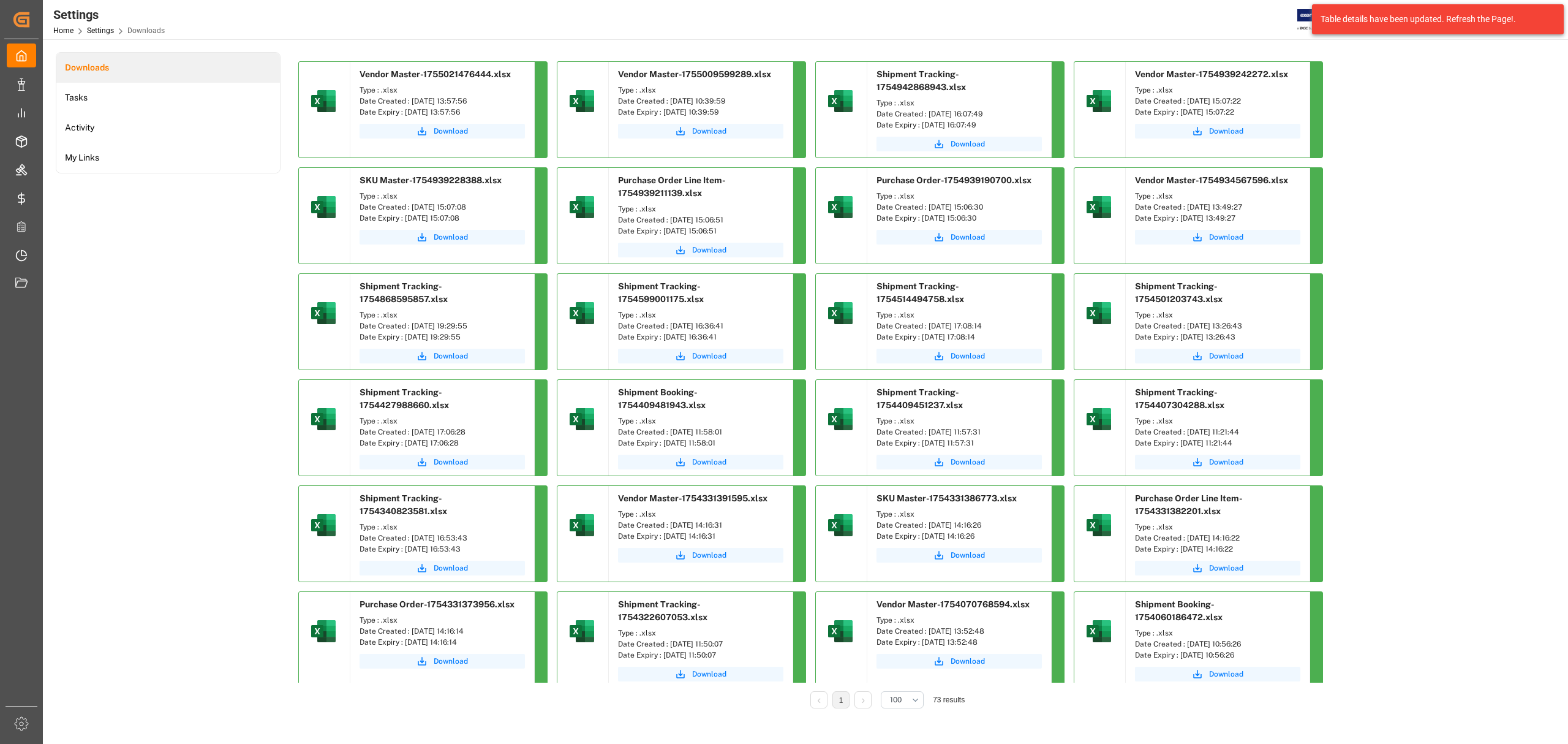
click at [248, 296] on div "Downloads Tasks Activity My Links" at bounding box center [168, 389] width 225 height 674
click at [454, 134] on span "Download" at bounding box center [450, 131] width 34 height 11
click at [1507, 440] on div "Downloads Tasks Activity My Links Vendor Master-1755021476444.xlsx Type : .xlsx…" at bounding box center [804, 389] width 1497 height 674
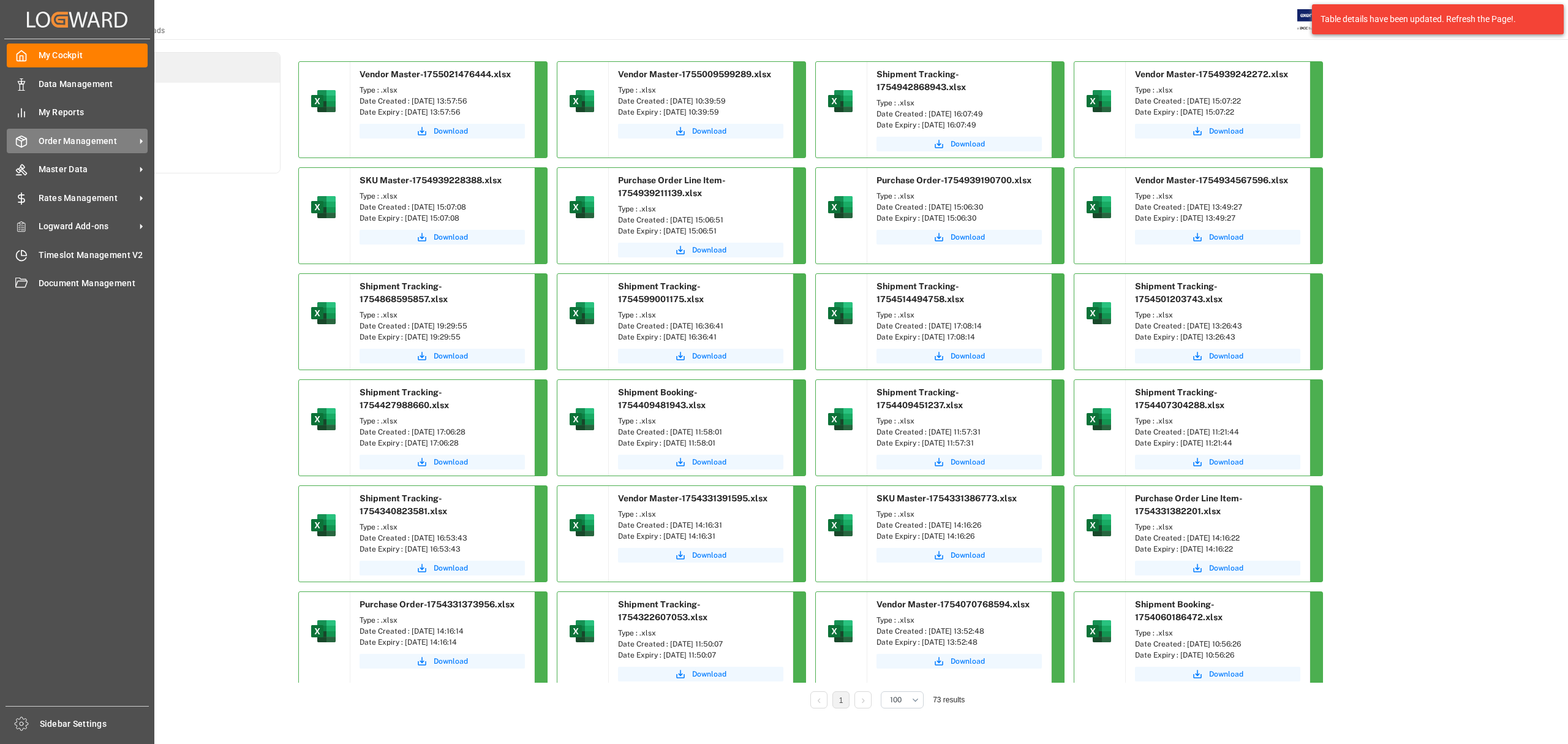
click at [99, 135] on span "Order Management" at bounding box center [87, 141] width 97 height 13
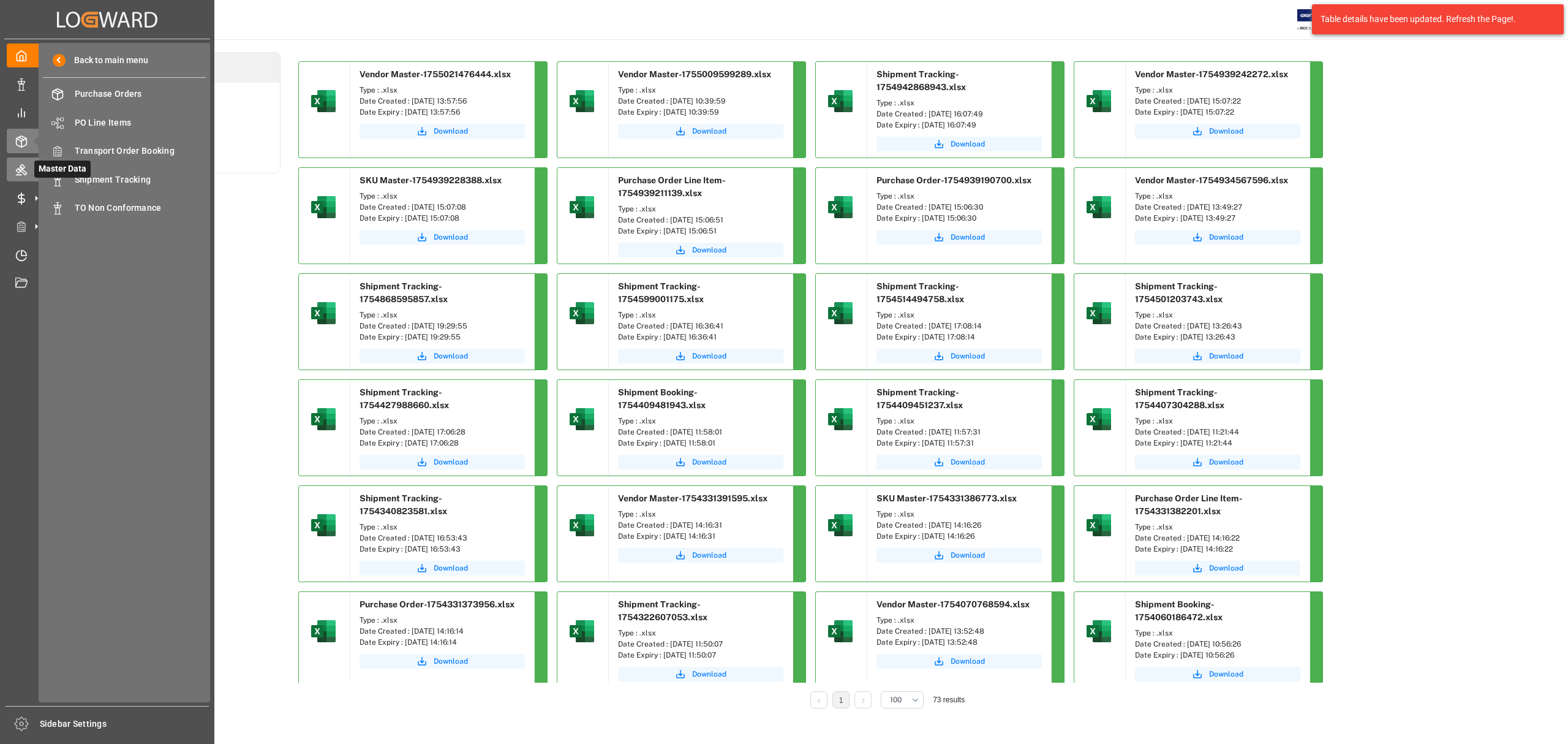
click at [18, 167] on icon at bounding box center [22, 170] width 12 height 12
click at [89, 89] on span "Vendor Master" at bounding box center [141, 94] width 132 height 13
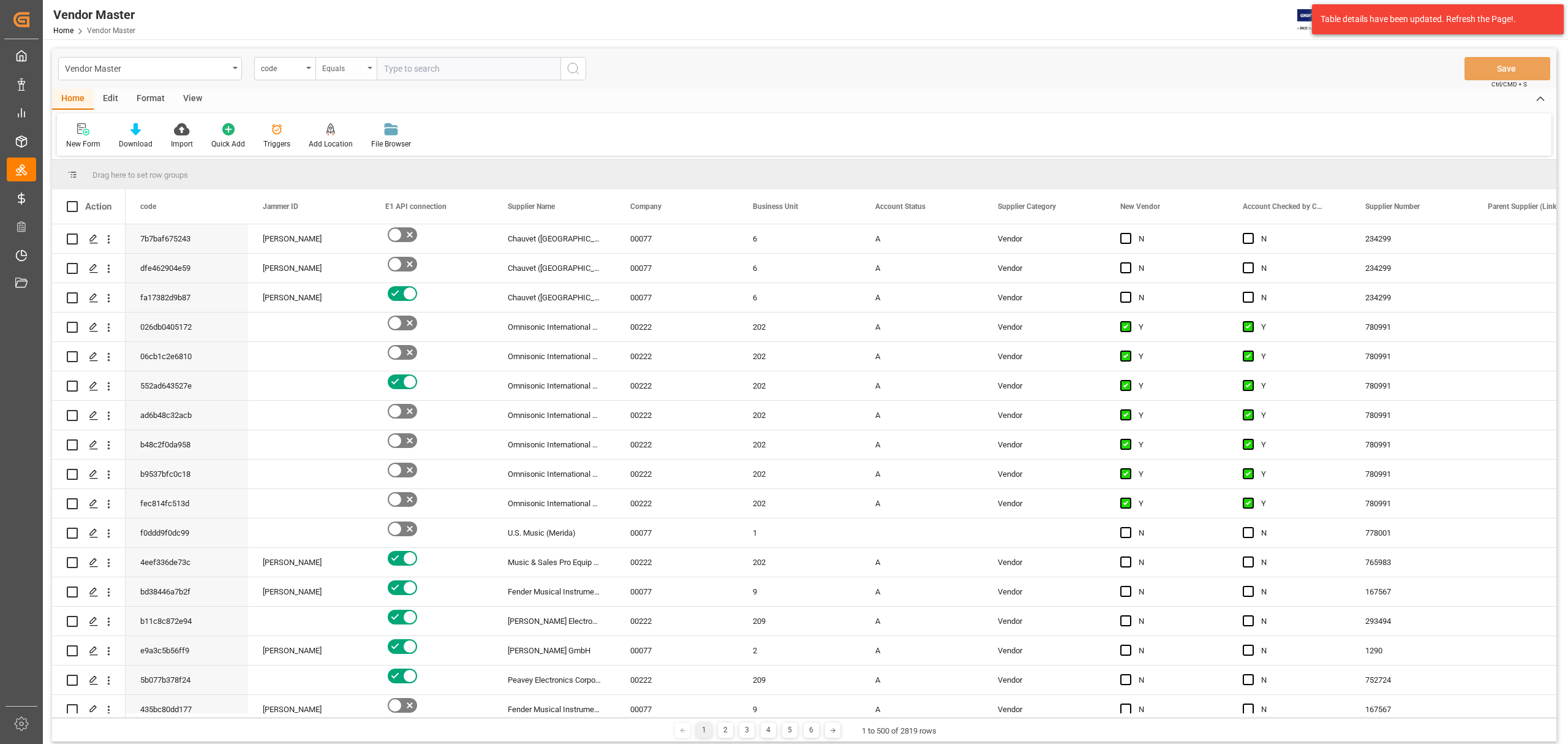
click at [321, 69] on div "Equals" at bounding box center [346, 68] width 62 height 23
click at [300, 68] on div "code" at bounding box center [282, 67] width 42 height 14
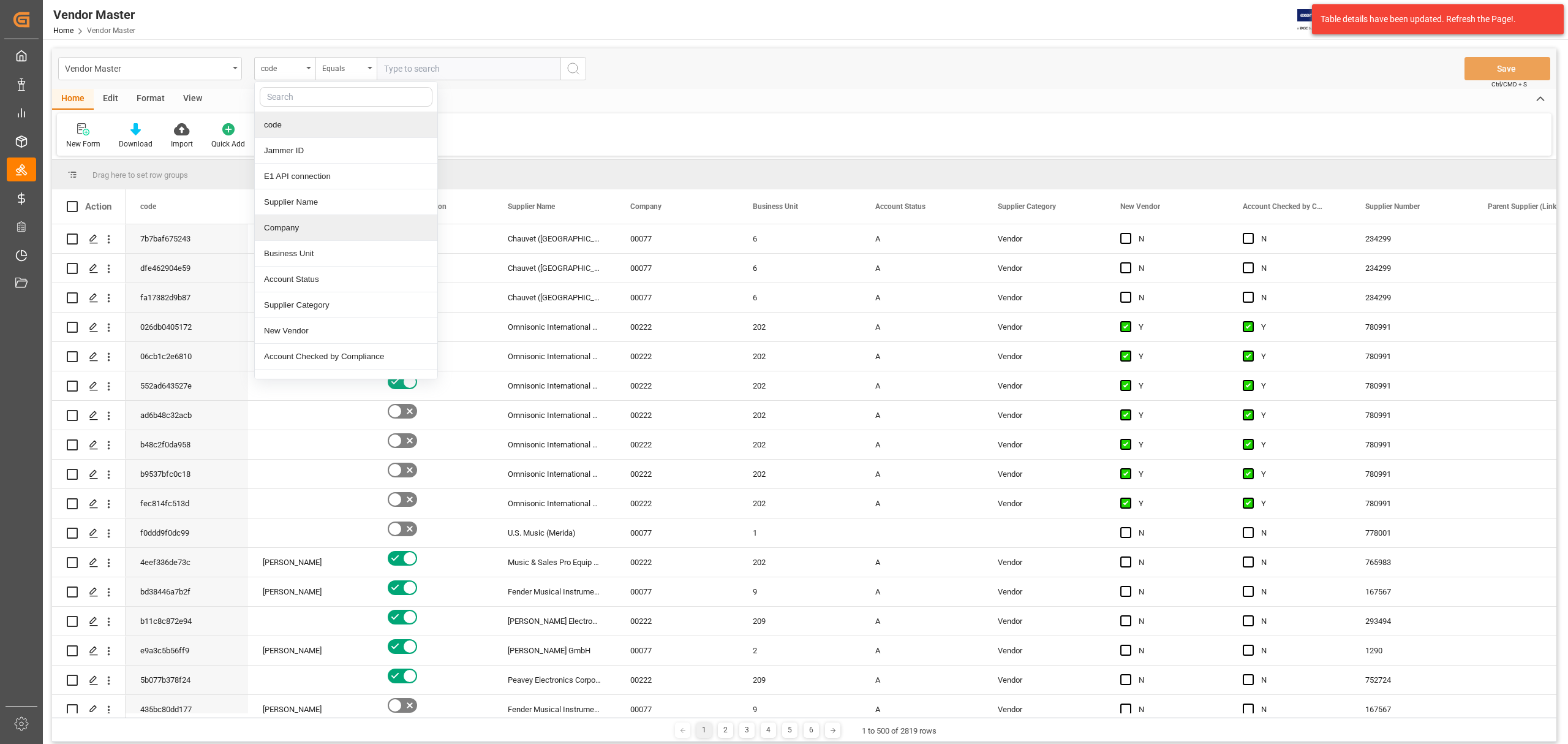
scroll to position [81, 0]
click at [327, 302] on div "Supplier Number" at bounding box center [346, 301] width 183 height 26
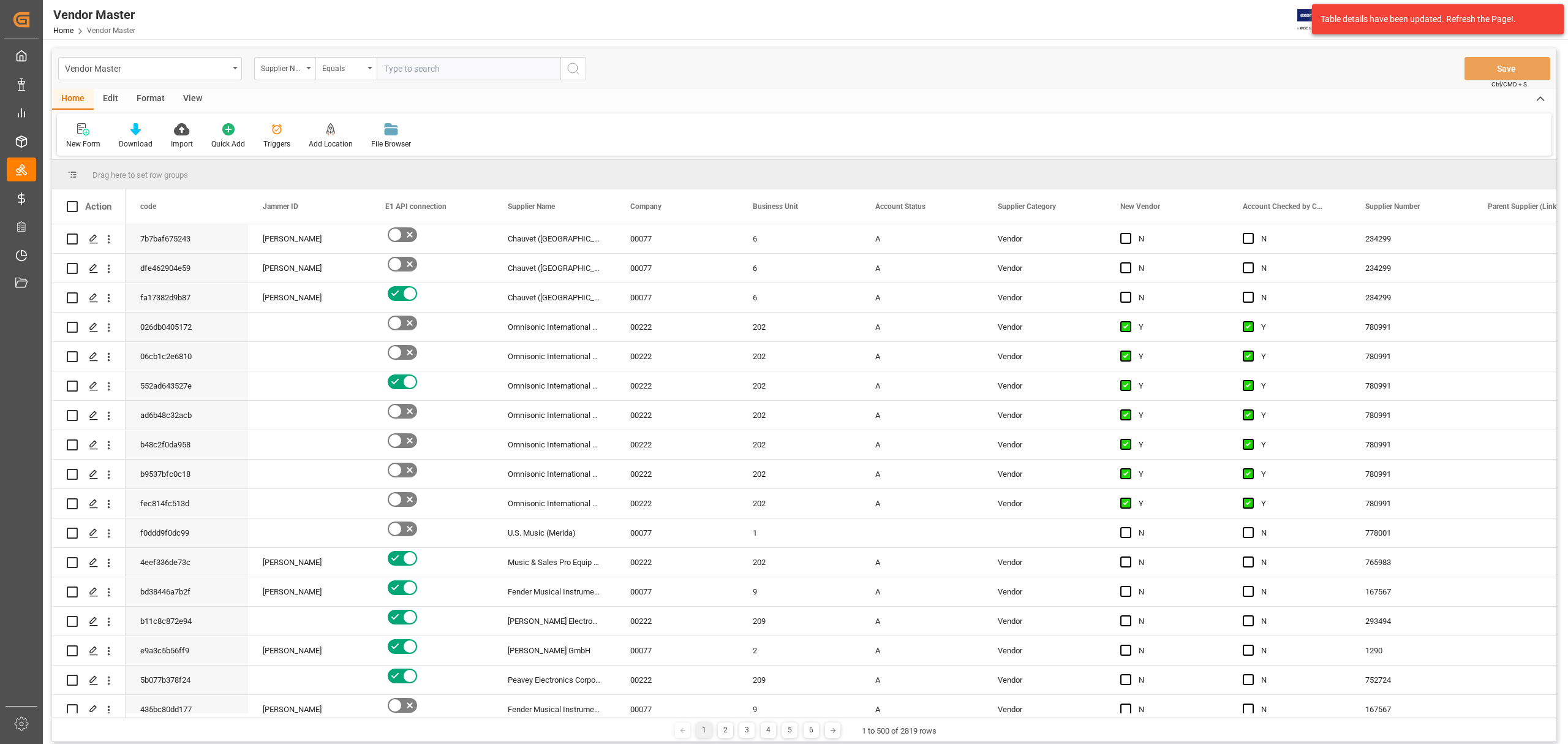
click at [432, 64] on input "text" at bounding box center [469, 68] width 184 height 23
paste input "761652"
type input "761652"
click at [577, 65] on circle "search button" at bounding box center [573, 68] width 9 height 9
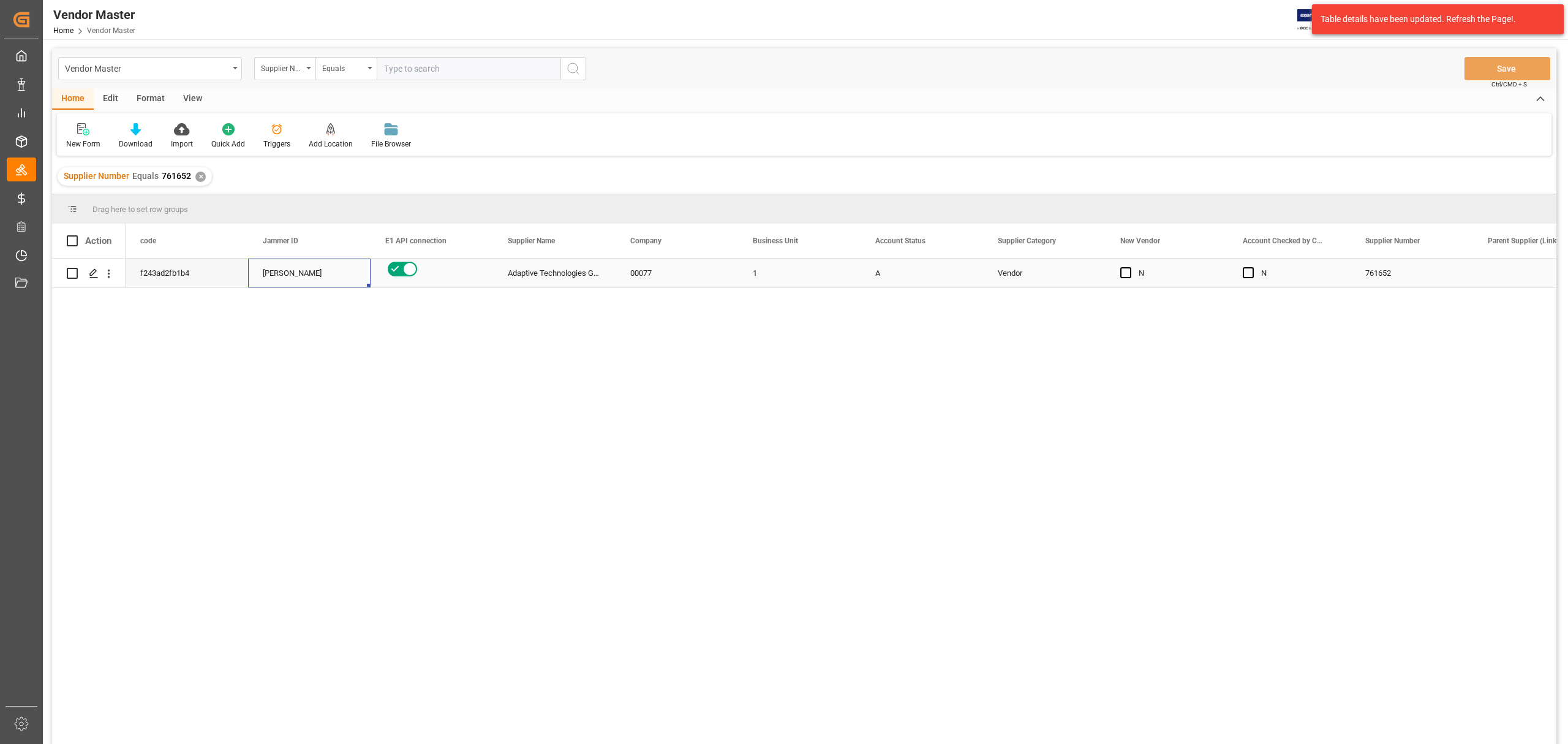
click at [287, 276] on div "[PERSON_NAME]" at bounding box center [310, 273] width 93 height 28
click at [290, 273] on div "[PERSON_NAME]" at bounding box center [310, 273] width 93 height 28
click at [354, 283] on icon "open menu" at bounding box center [348, 281] width 15 height 15
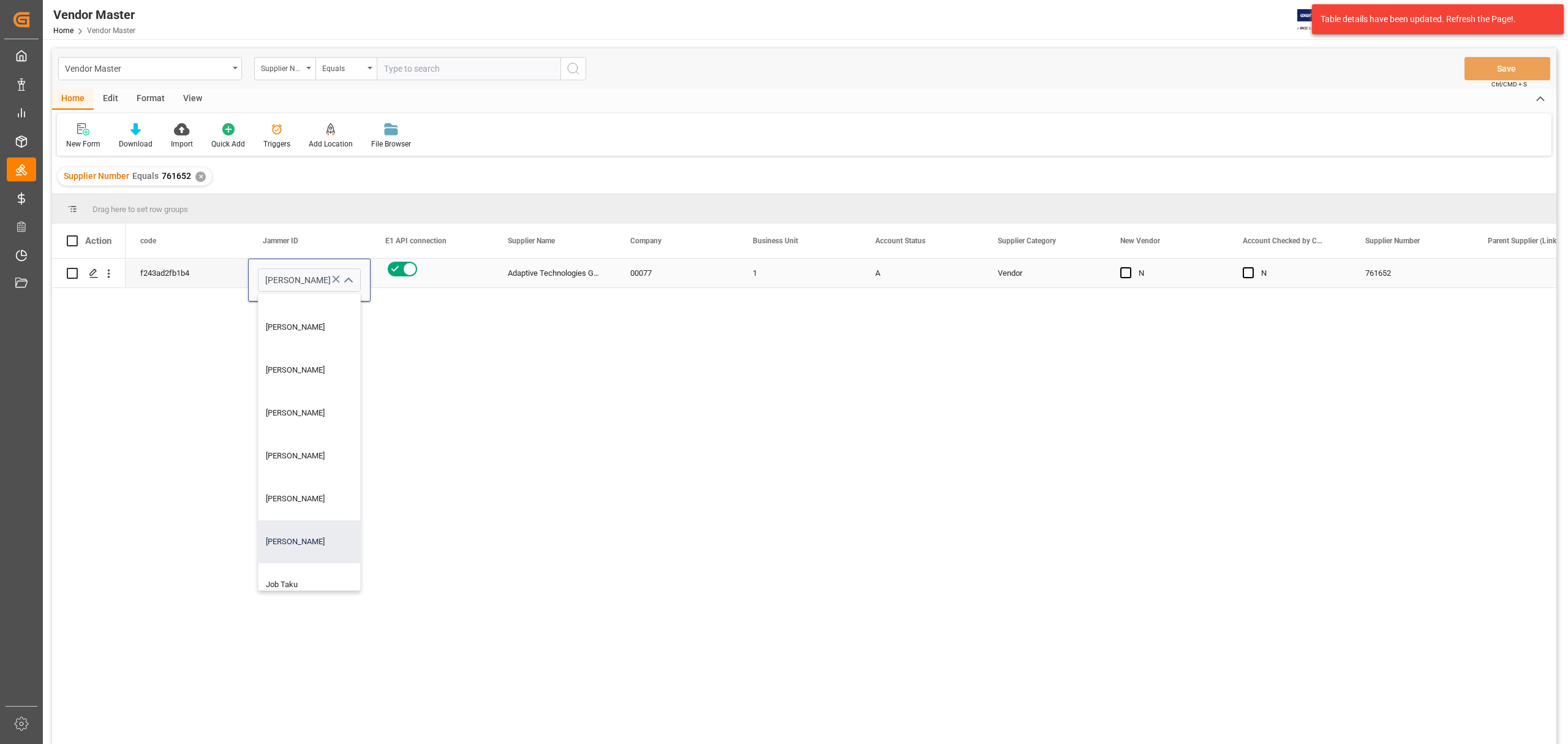
click at [302, 536] on div "[PERSON_NAME]" at bounding box center [326, 541] width 136 height 43
type input "[PERSON_NAME]"
click at [899, 278] on div "A" at bounding box center [922, 273] width 93 height 28
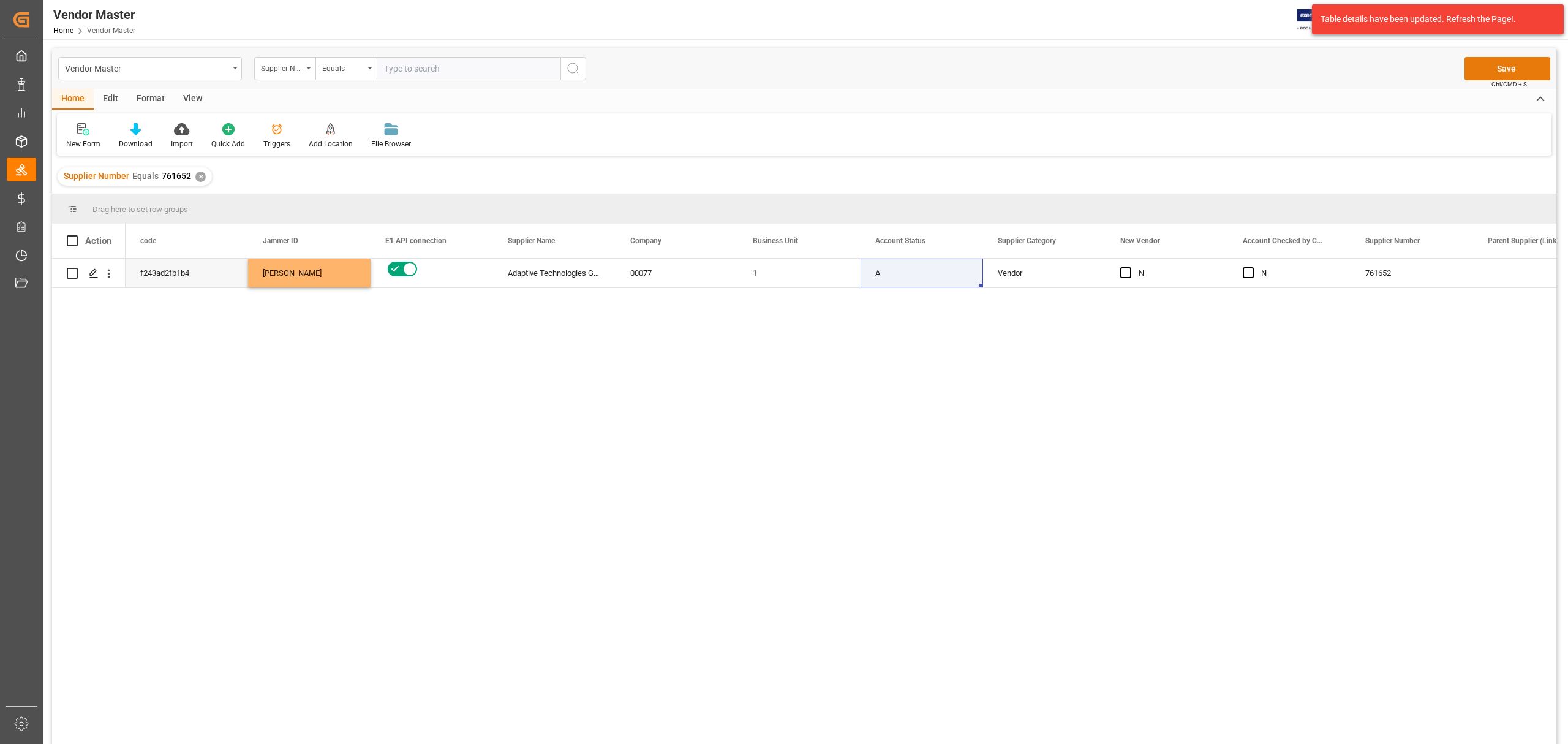
click at [1502, 64] on button "Save" at bounding box center [1507, 68] width 86 height 23
click at [197, 175] on div "✕" at bounding box center [200, 177] width 10 height 10
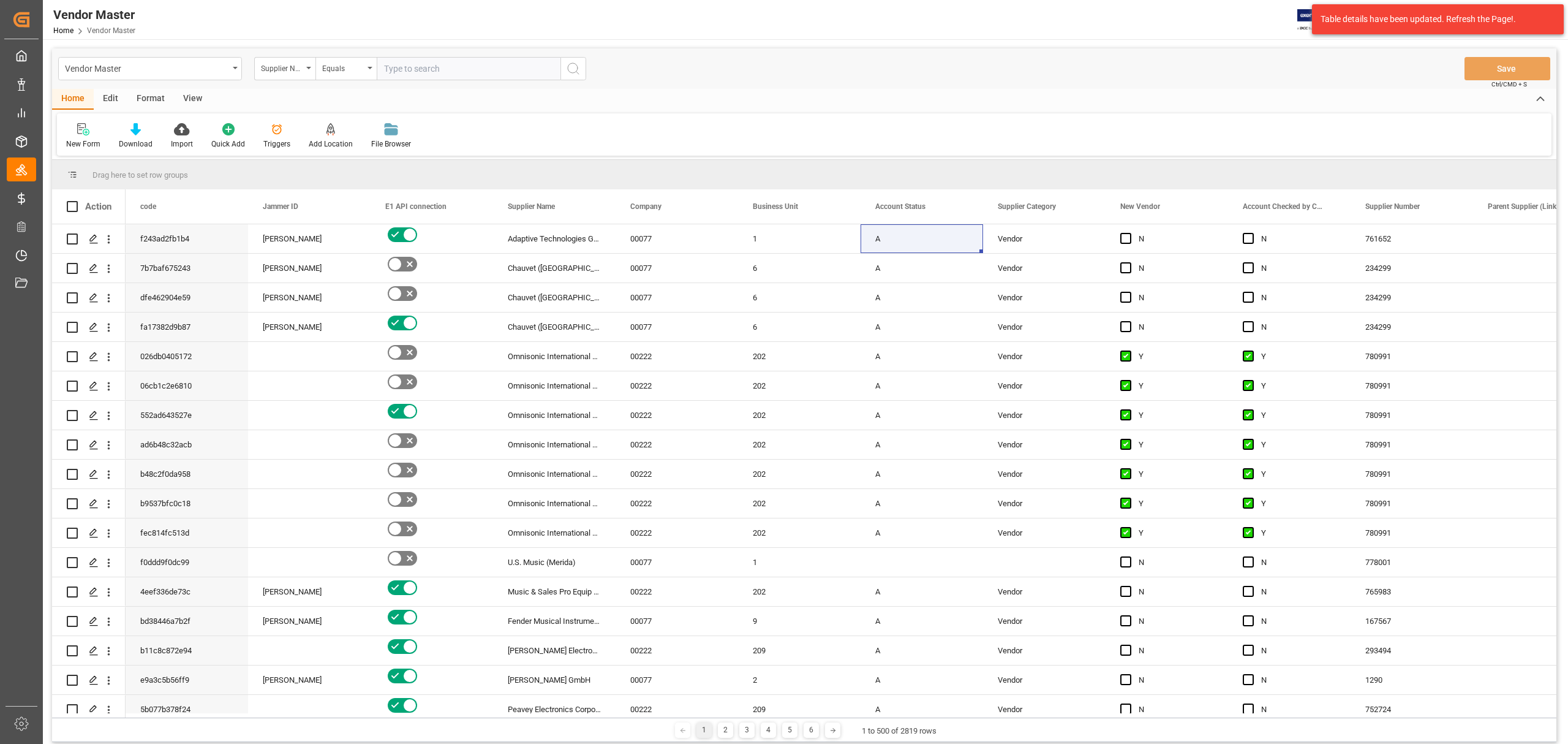
click at [73, 133] on div "SKU Master SKU Master" at bounding box center [60, 122] width 26 height 24
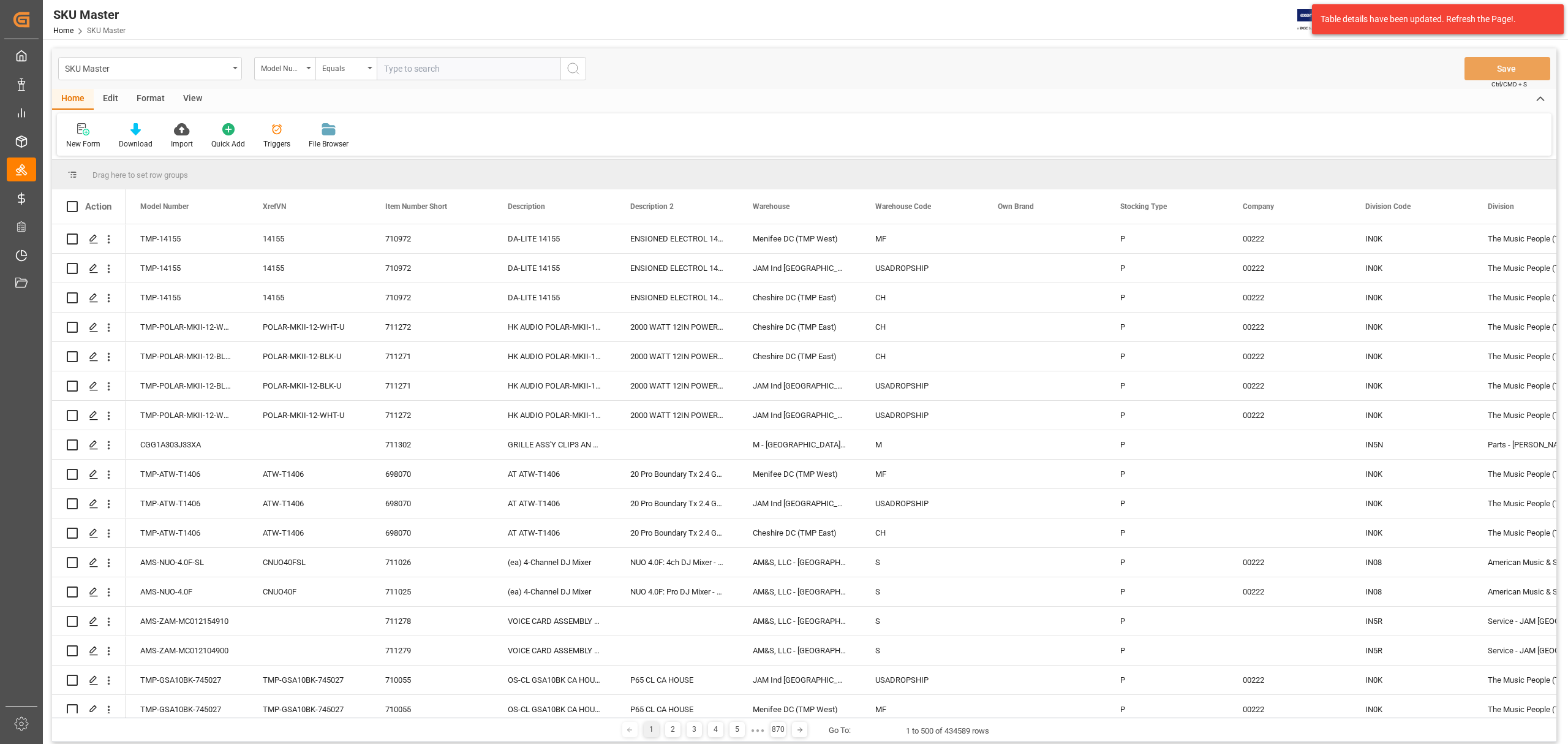
click at [1020, 81] on div "SKU Master Model Number Equals Save Ctrl/CMD + S" at bounding box center [804, 69] width 1504 height 41
click at [126, 130] on div at bounding box center [136, 129] width 34 height 13
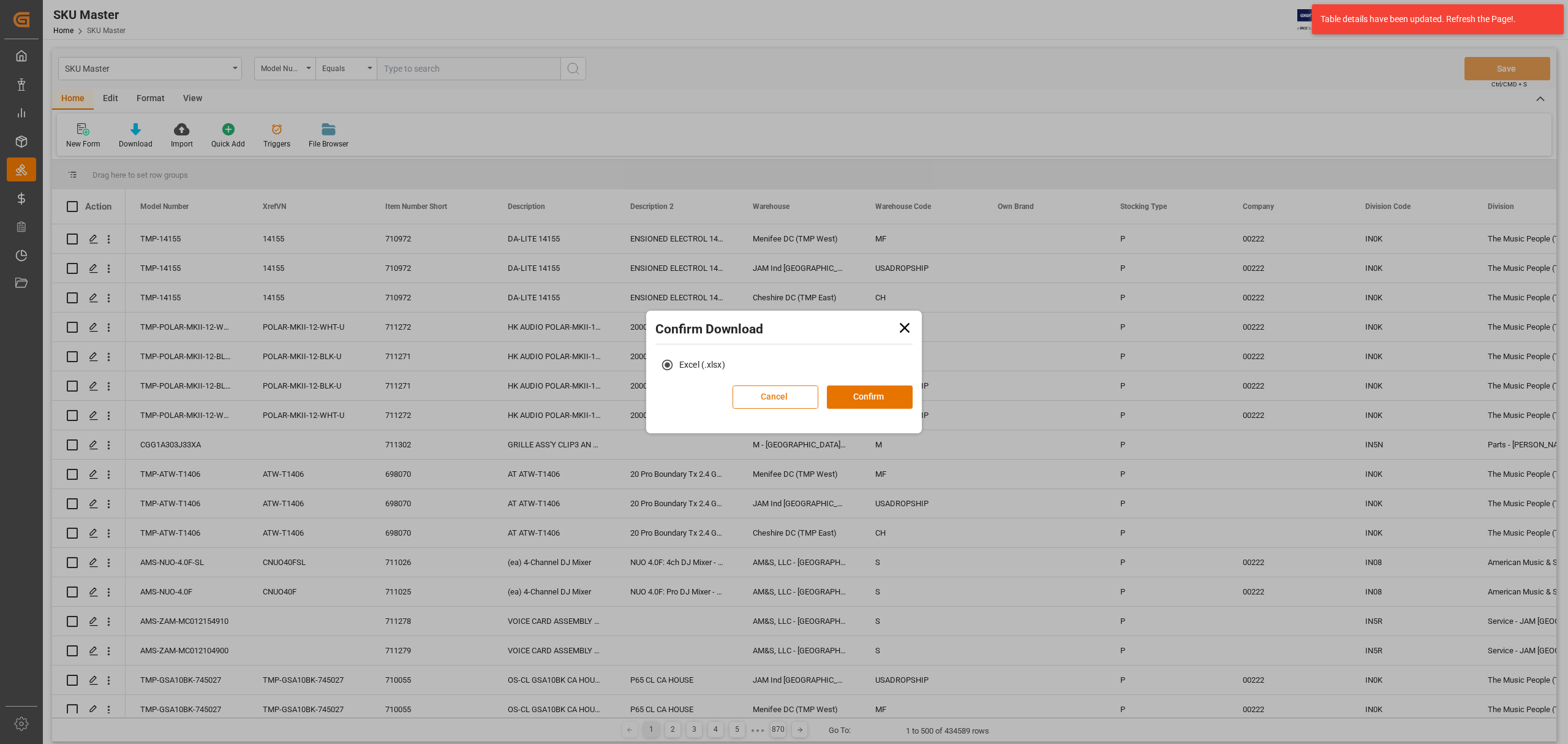
click at [772, 397] on button "Cancel" at bounding box center [776, 397] width 86 height 23
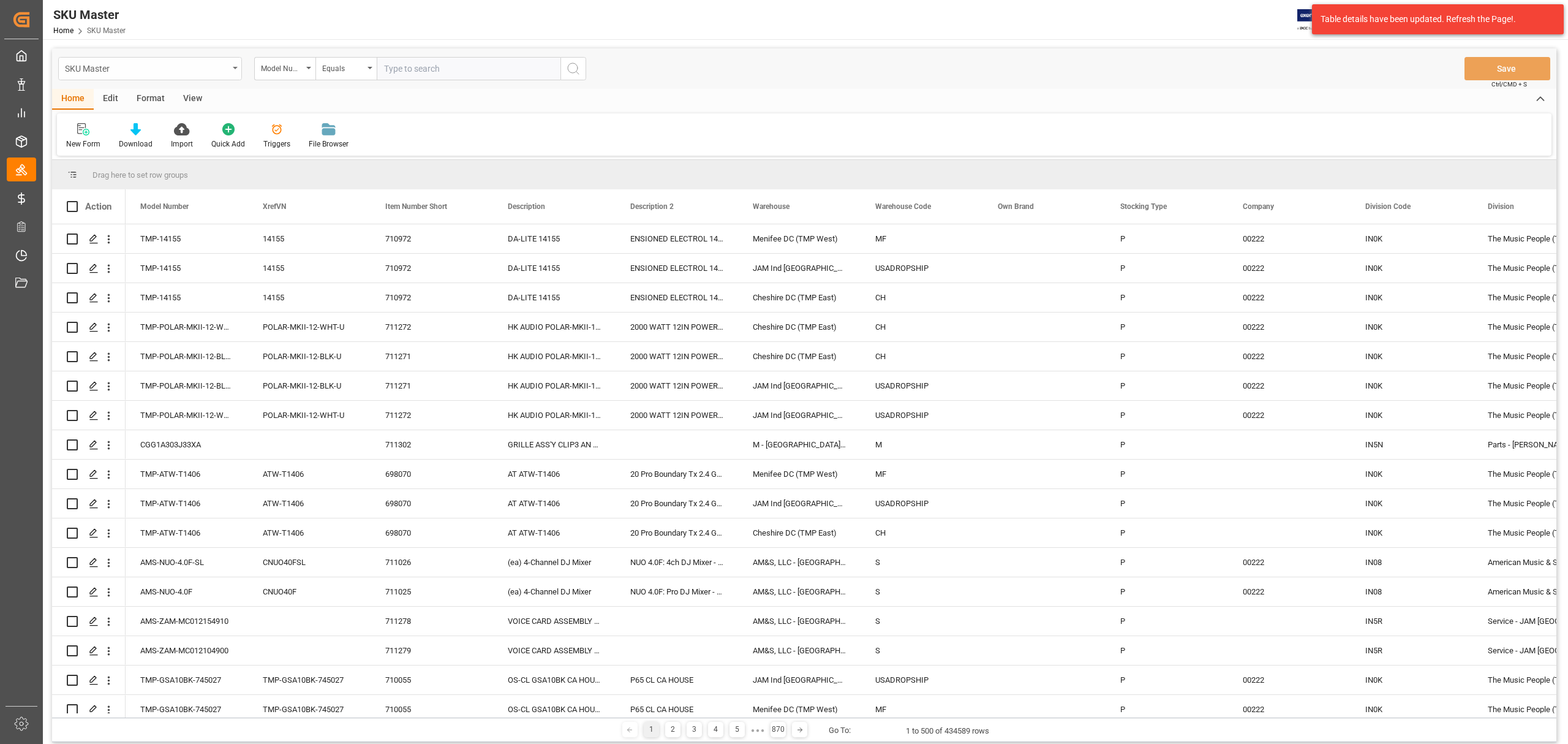
click at [209, 64] on div "SKU Master" at bounding box center [147, 68] width 164 height 16
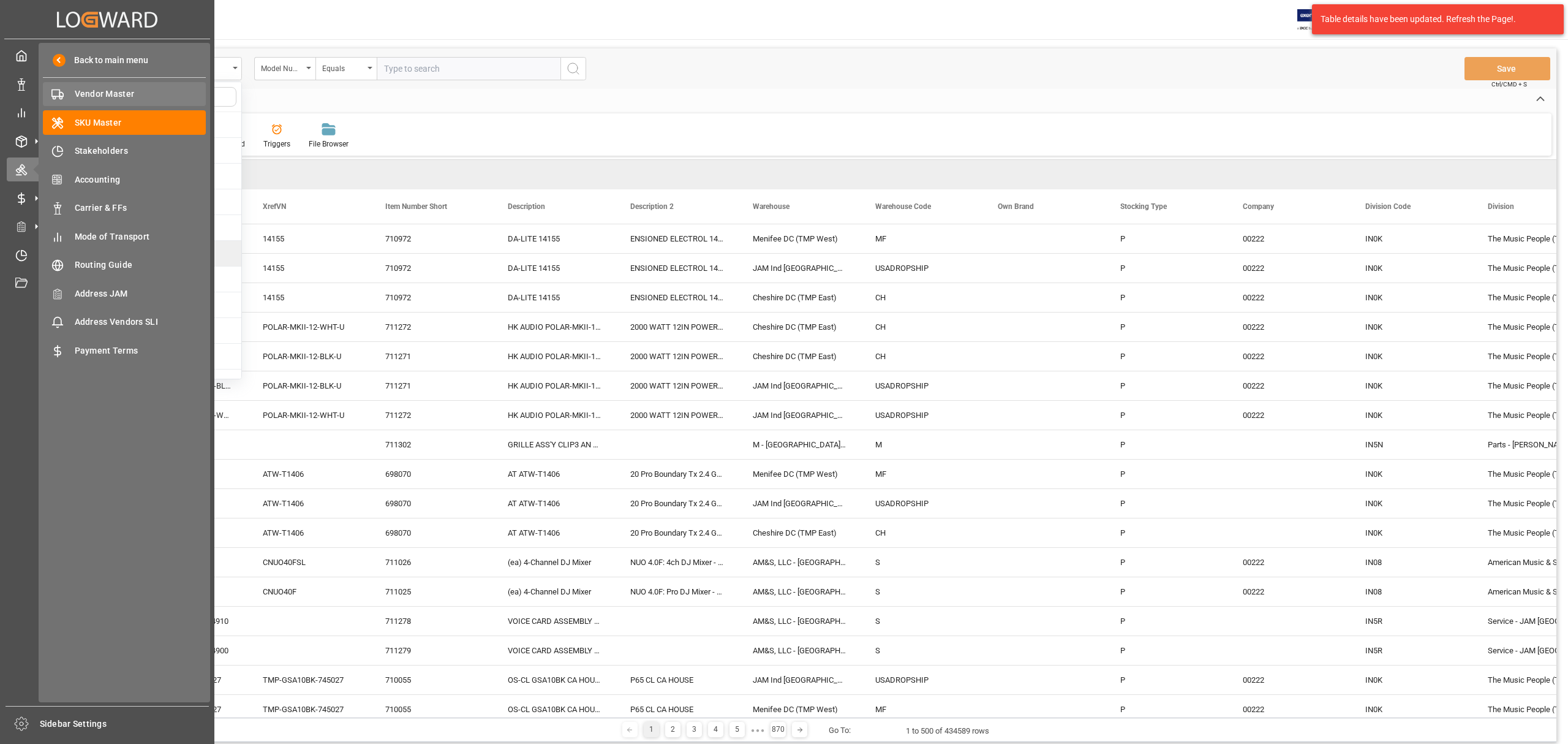
click at [97, 91] on span "Vendor Master" at bounding box center [141, 94] width 132 height 13
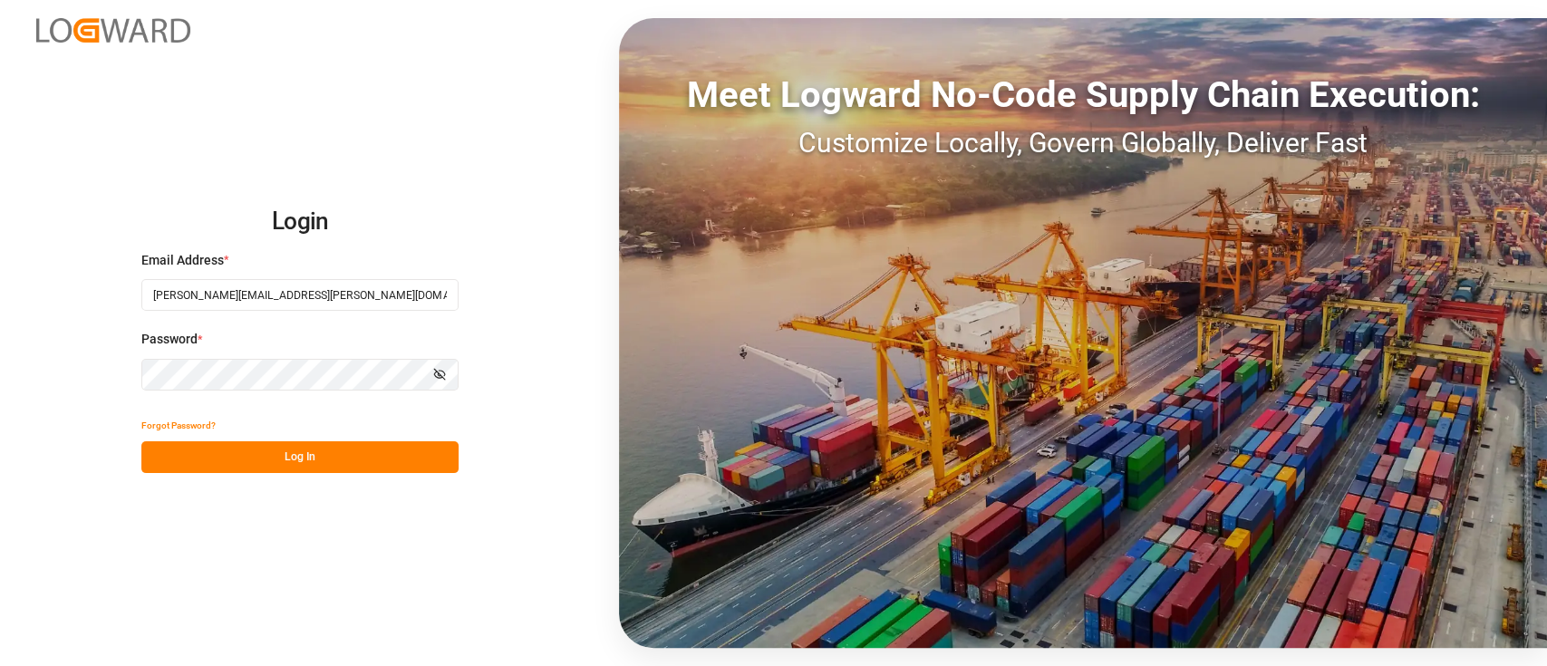
click at [278, 466] on button "Log In" at bounding box center [299, 457] width 317 height 32
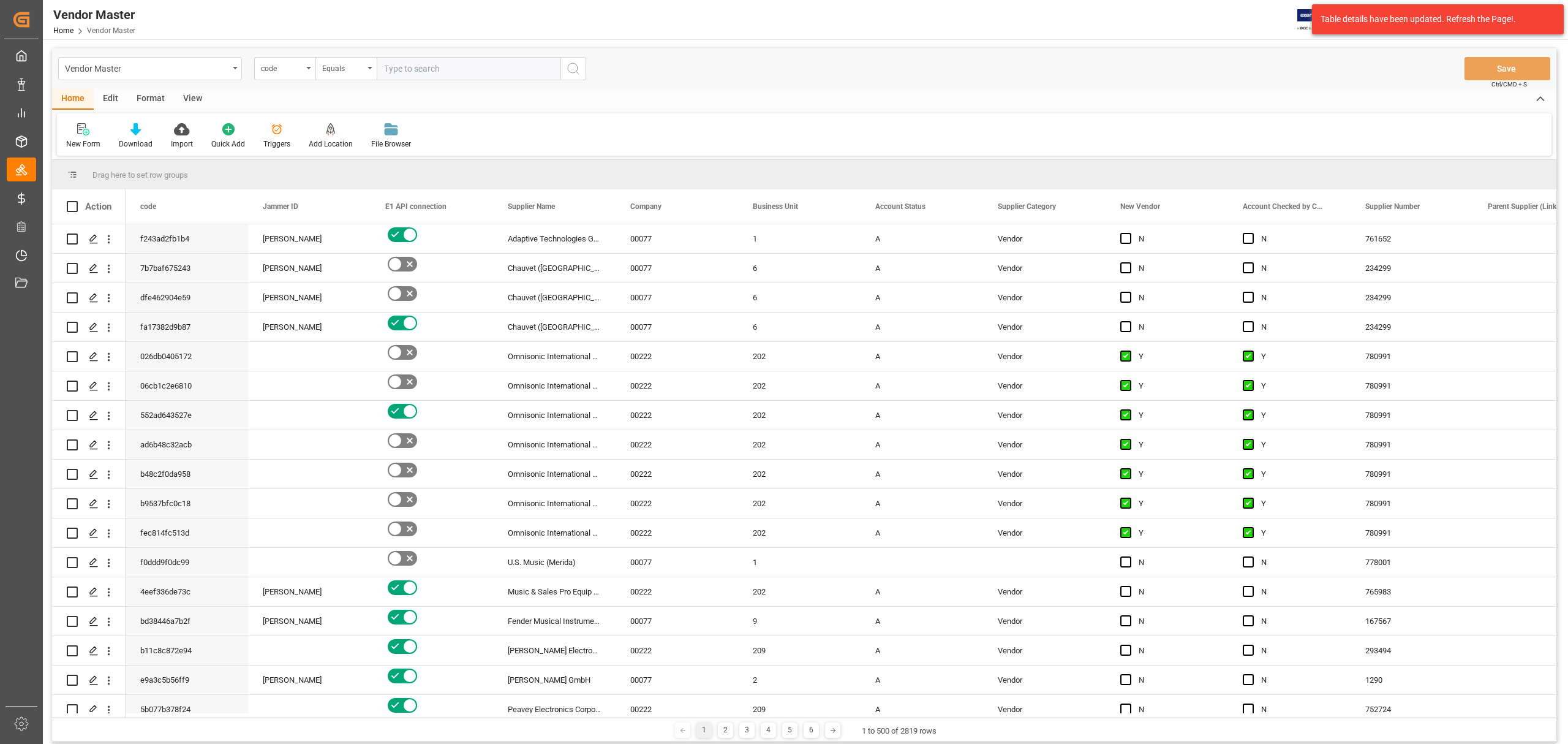
click at [918, 62] on div "Vendor Master code Equals Save Ctrl/CMD + S" at bounding box center [804, 69] width 1504 height 41
